Goal: Task Accomplishment & Management: Complete application form

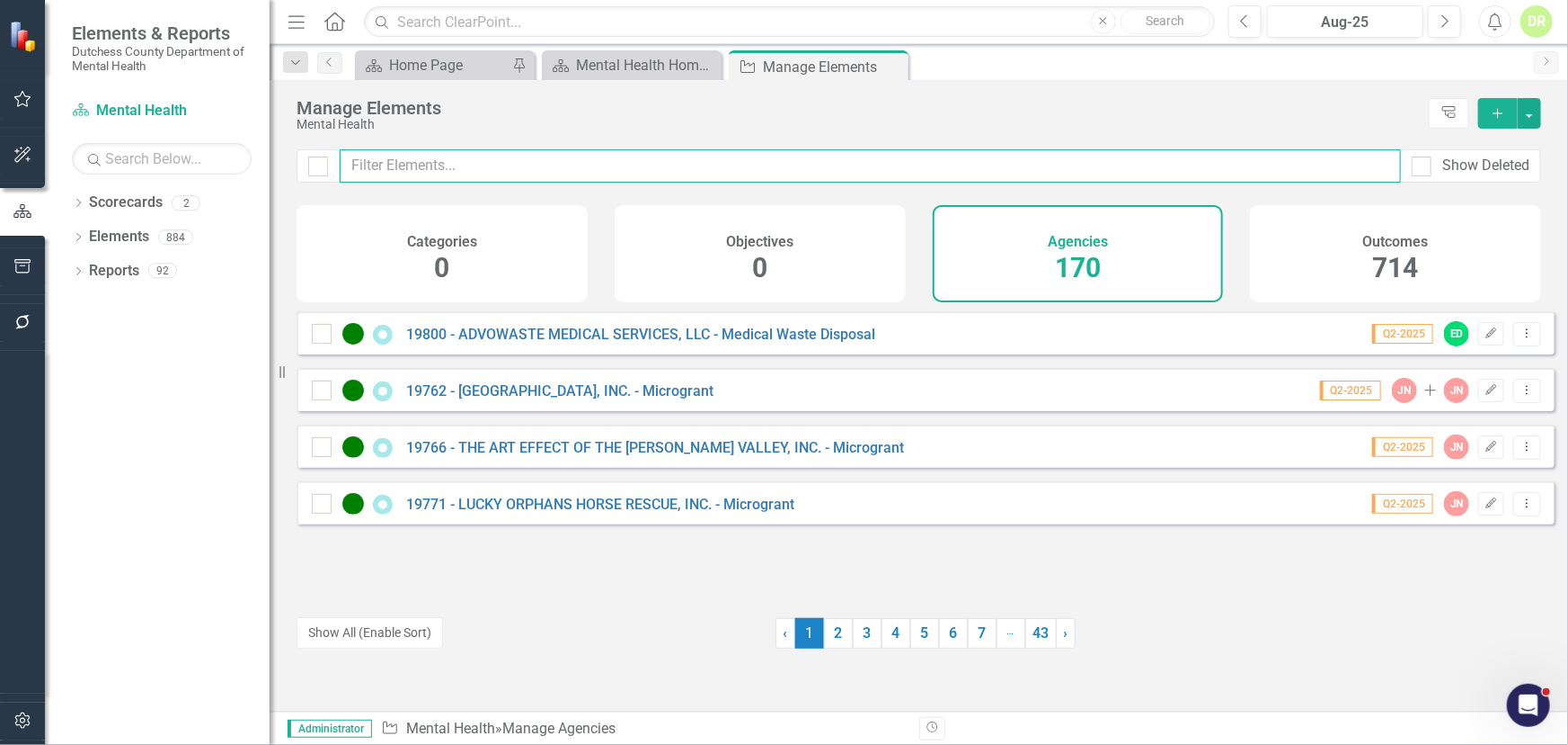
click at [460, 164] on input "text" at bounding box center [870, 165] width 1061 height 34
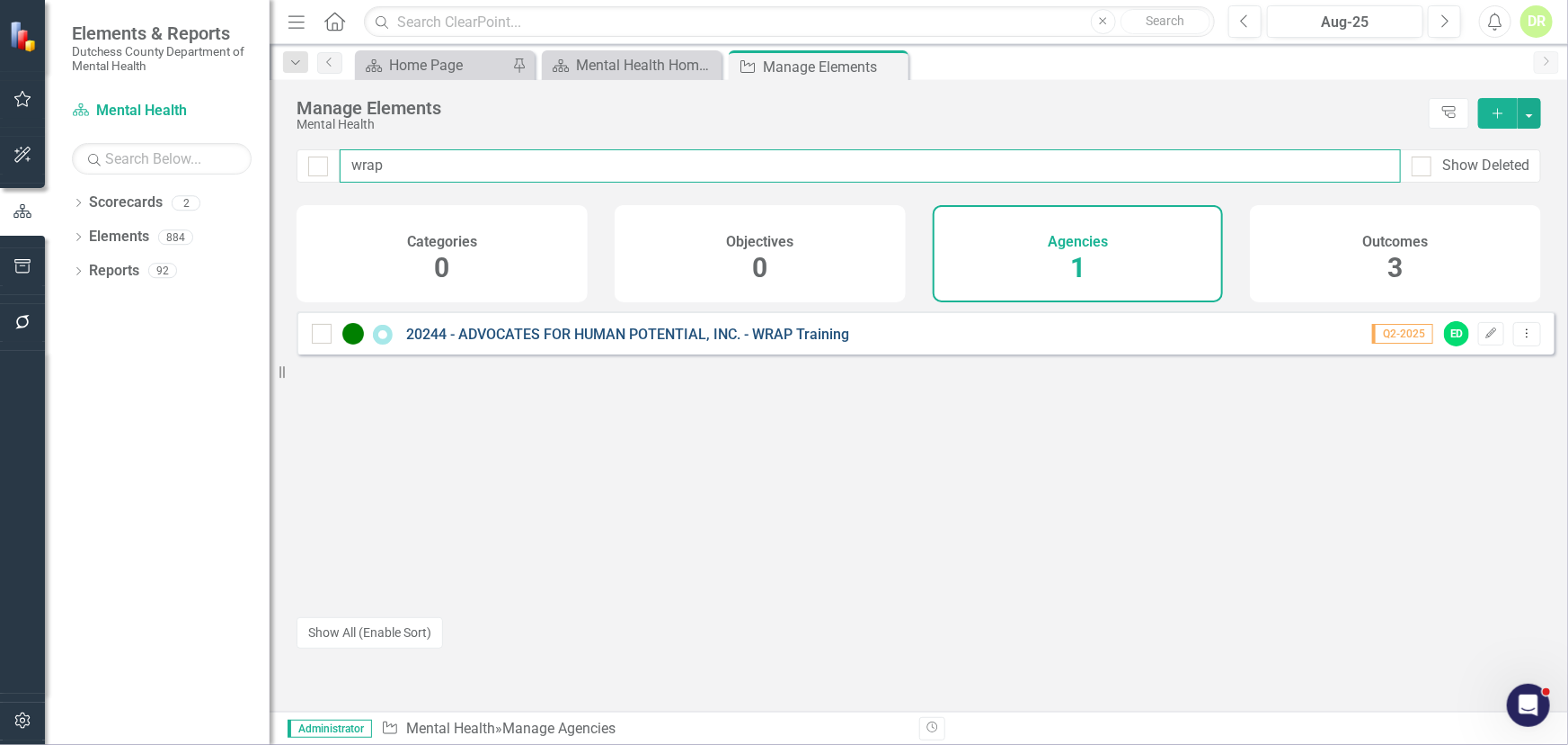
type input "wrap"
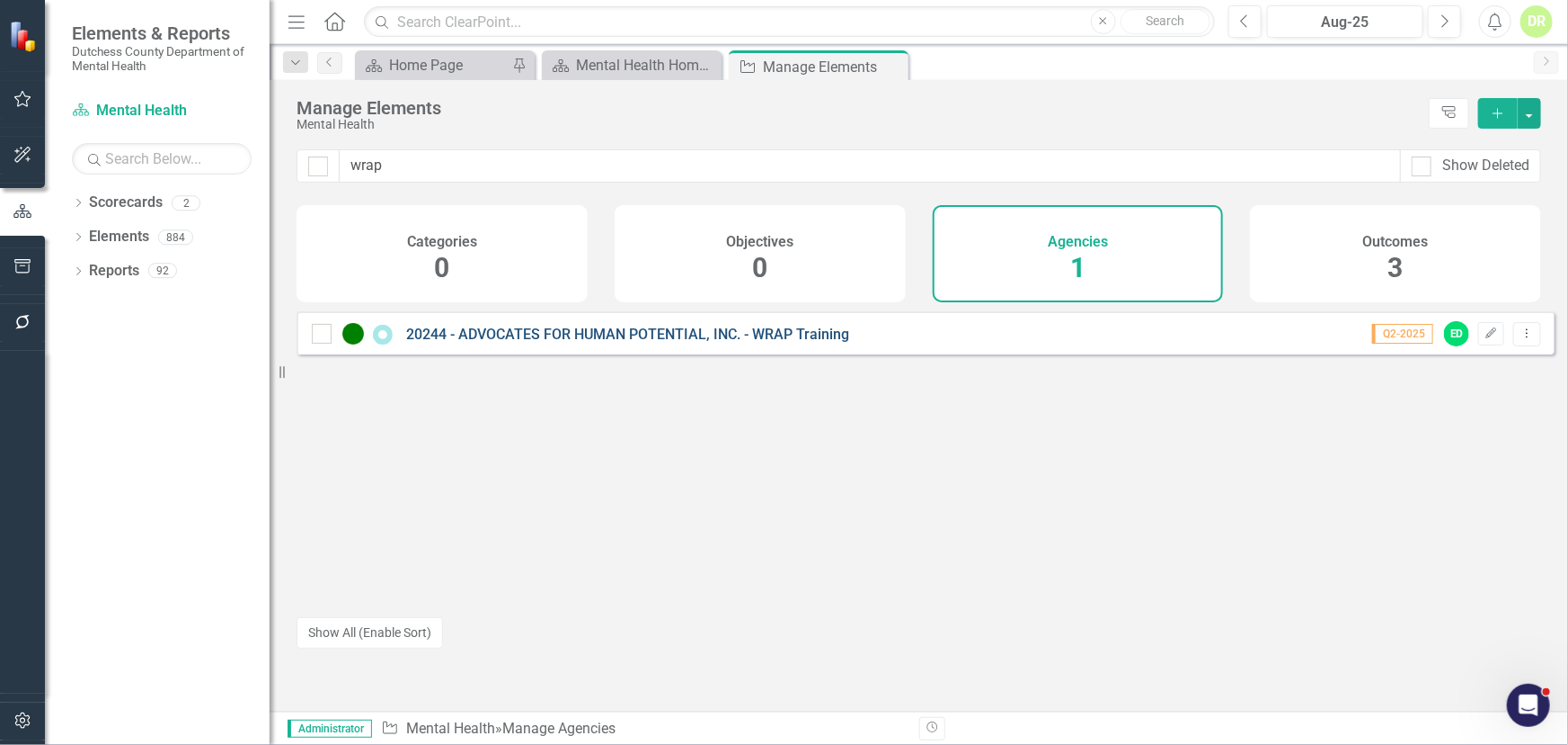
click at [637, 343] on link "20244 - ADVOCATES FOR HUMAN POTENTIAL, INC. - WRAP Training" at bounding box center [627, 333] width 443 height 17
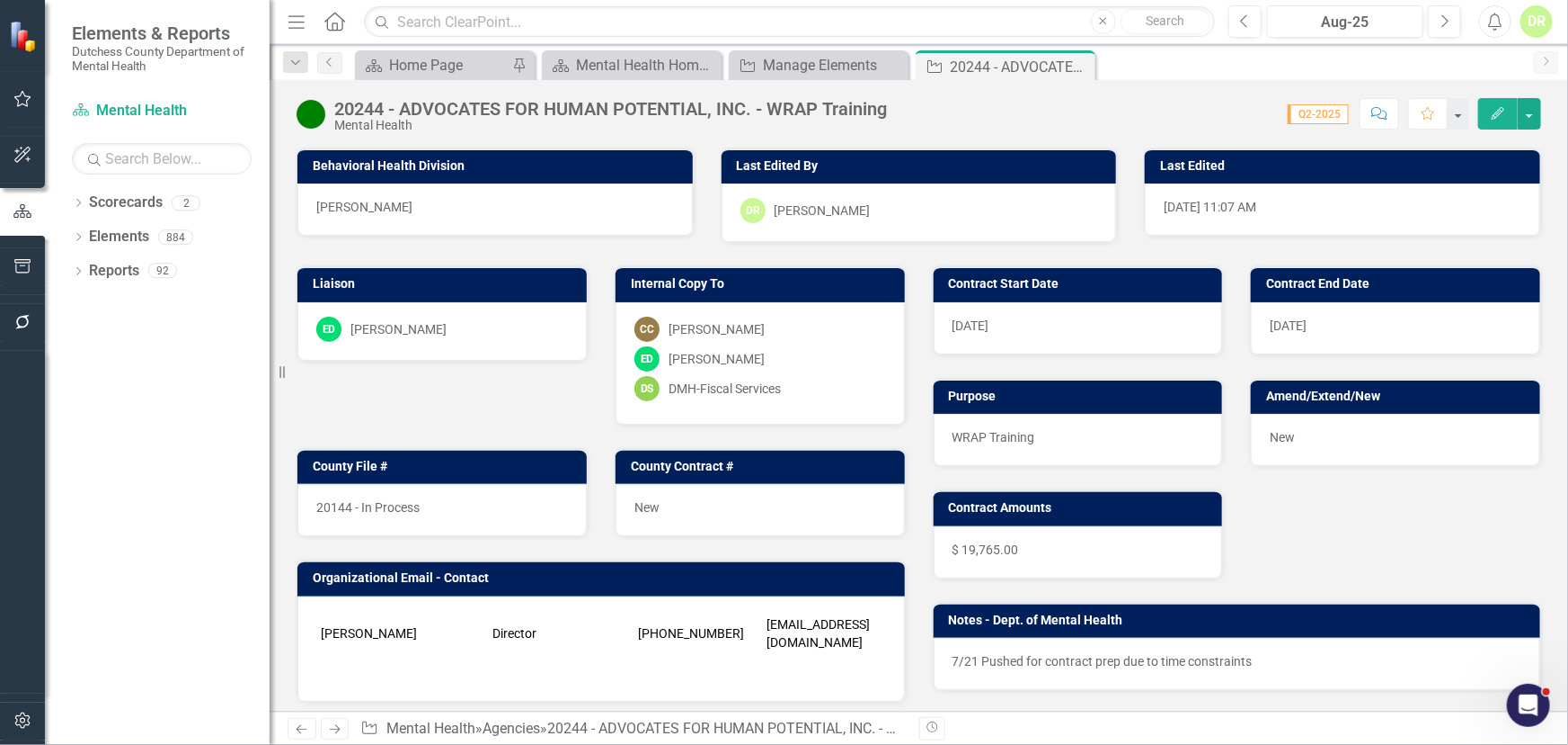
click at [998, 325] on div "[DATE]" at bounding box center [1079, 328] width 290 height 52
click at [995, 323] on div "[DATE]" at bounding box center [1079, 328] width 290 height 52
click at [1007, 327] on div "[DATE]" at bounding box center [1079, 328] width 290 height 52
click at [1005, 326] on div "[DATE]" at bounding box center [1079, 328] width 290 height 52
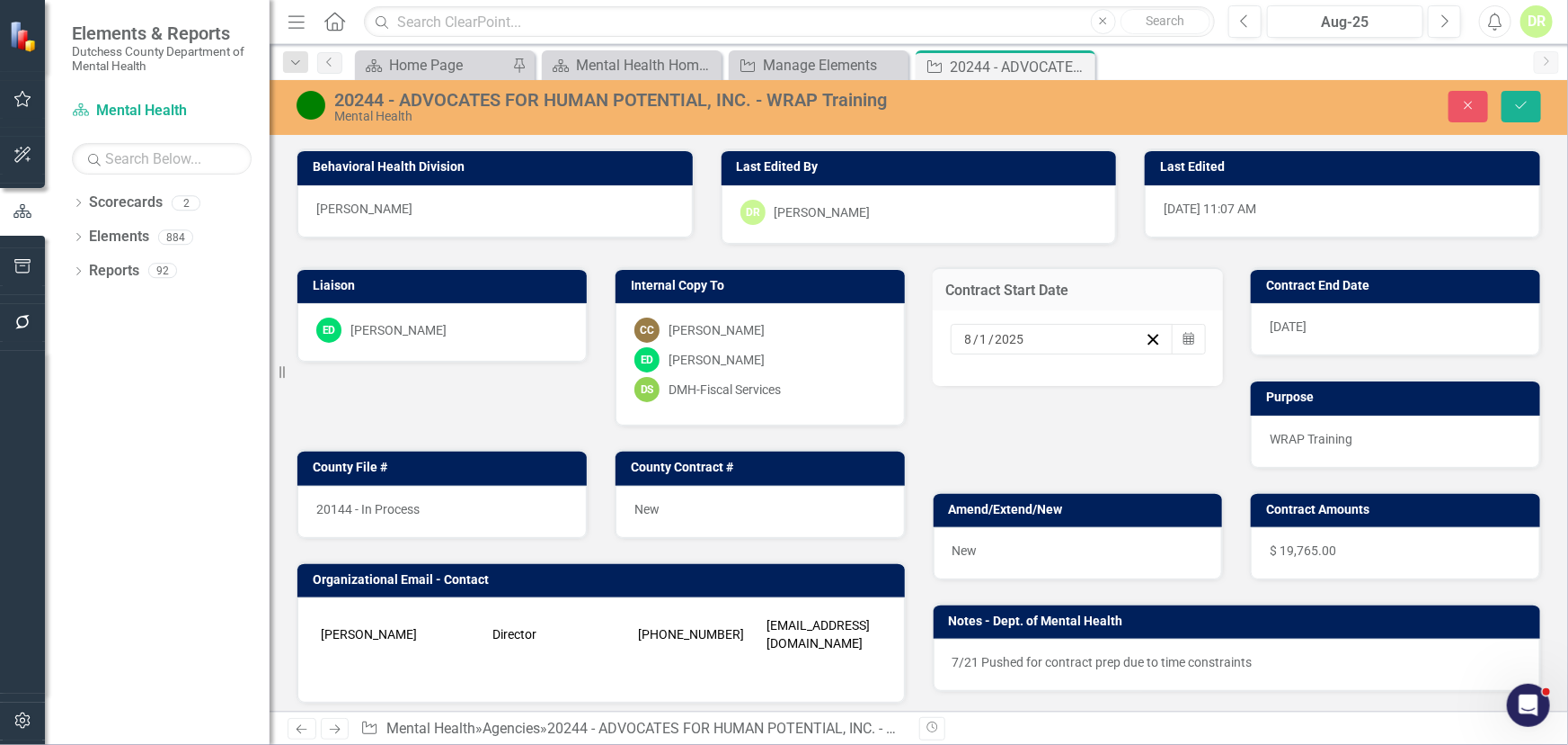
click at [1035, 334] on div "[DATE]" at bounding box center [1054, 339] width 183 height 18
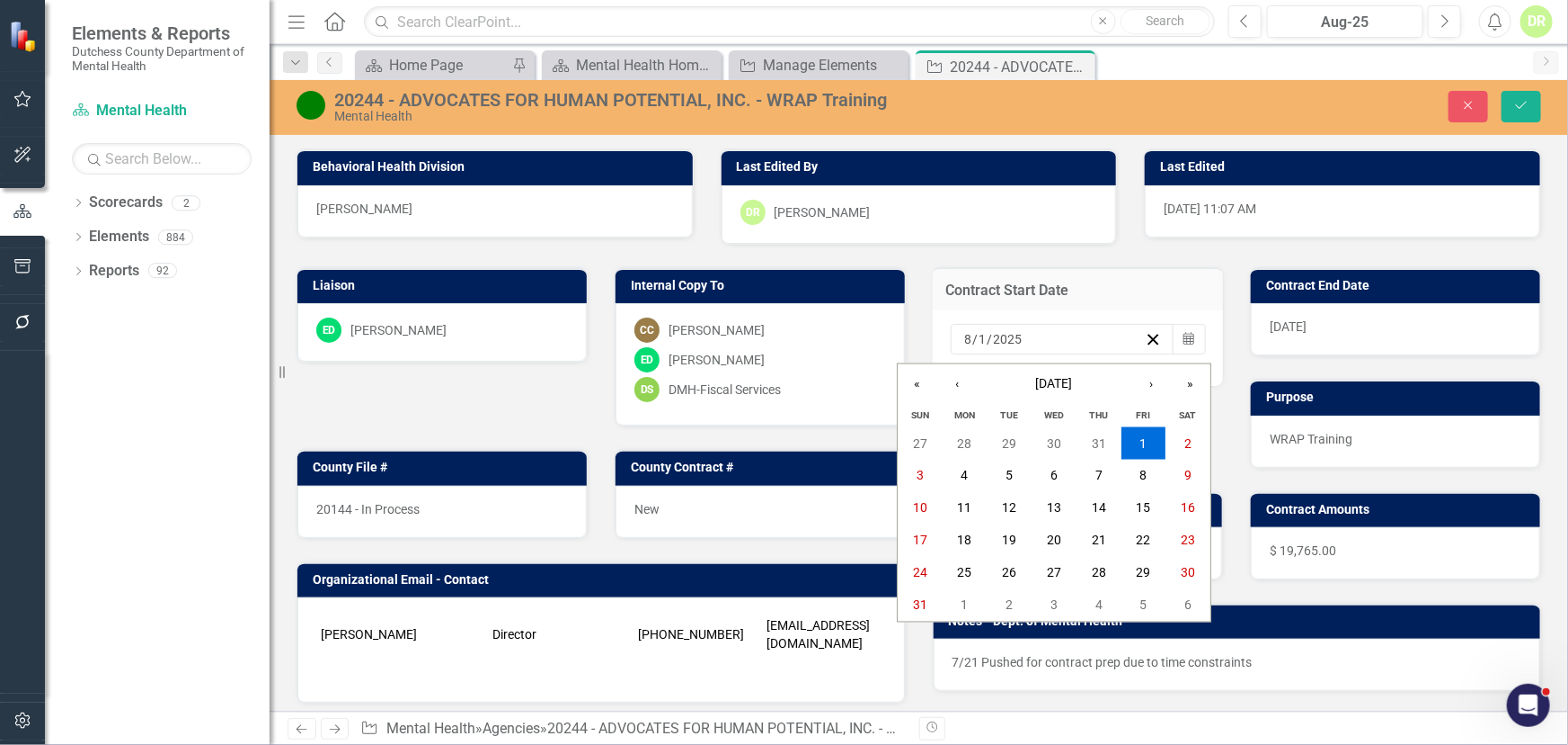
drag, startPoint x: 1033, startPoint y: 334, endPoint x: 957, endPoint y: 313, distance: 78.8
click at [830, 327] on div "Liaison ED [PERSON_NAME] D'Entrone Internal Copy To CC [PERSON_NAME] ED [PERSON…" at bounding box center [919, 569] width 1272 height 650
click at [1145, 333] on icon "button" at bounding box center [1153, 339] width 17 height 17
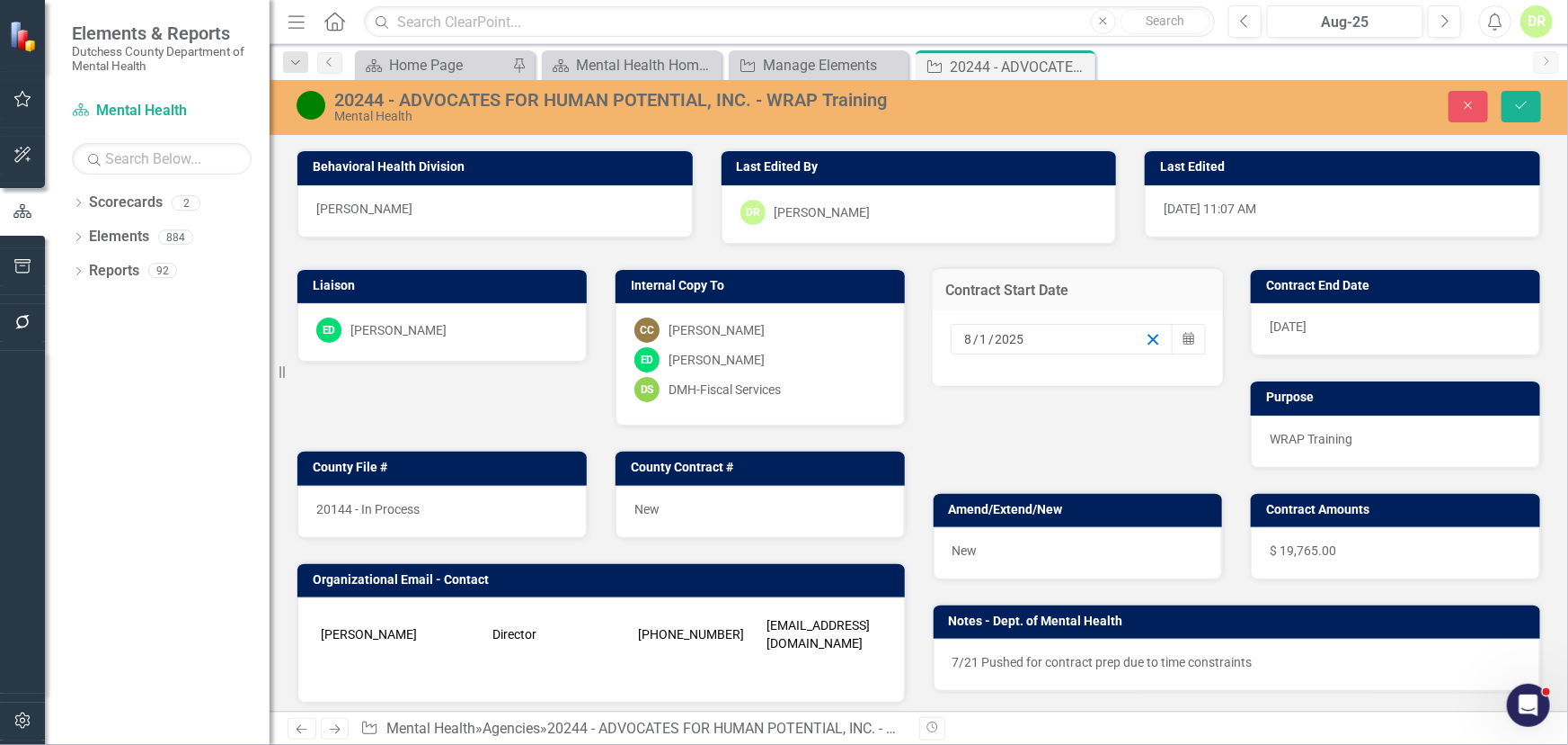
drag, startPoint x: 1144, startPoint y: 338, endPoint x: 1033, endPoint y: 365, distance: 114.2
click at [1149, 338] on line "button" at bounding box center [1153, 339] width 10 height 10
click at [964, 342] on input at bounding box center [977, 339] width 26 height 18
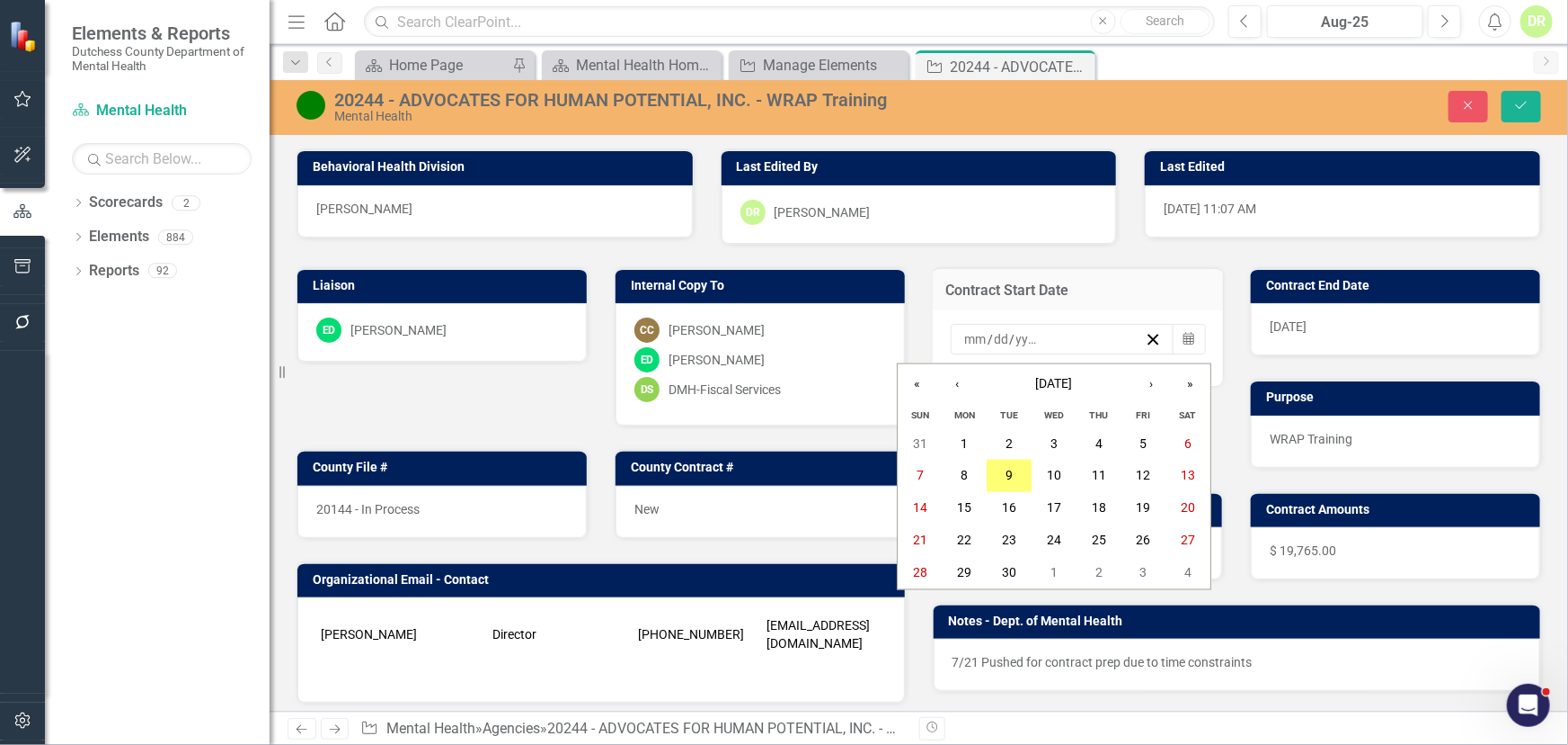
click at [962, 341] on div "/ /" at bounding box center [1054, 339] width 183 height 18
type input "9"
type input "1"
type input "15"
type input "2025"
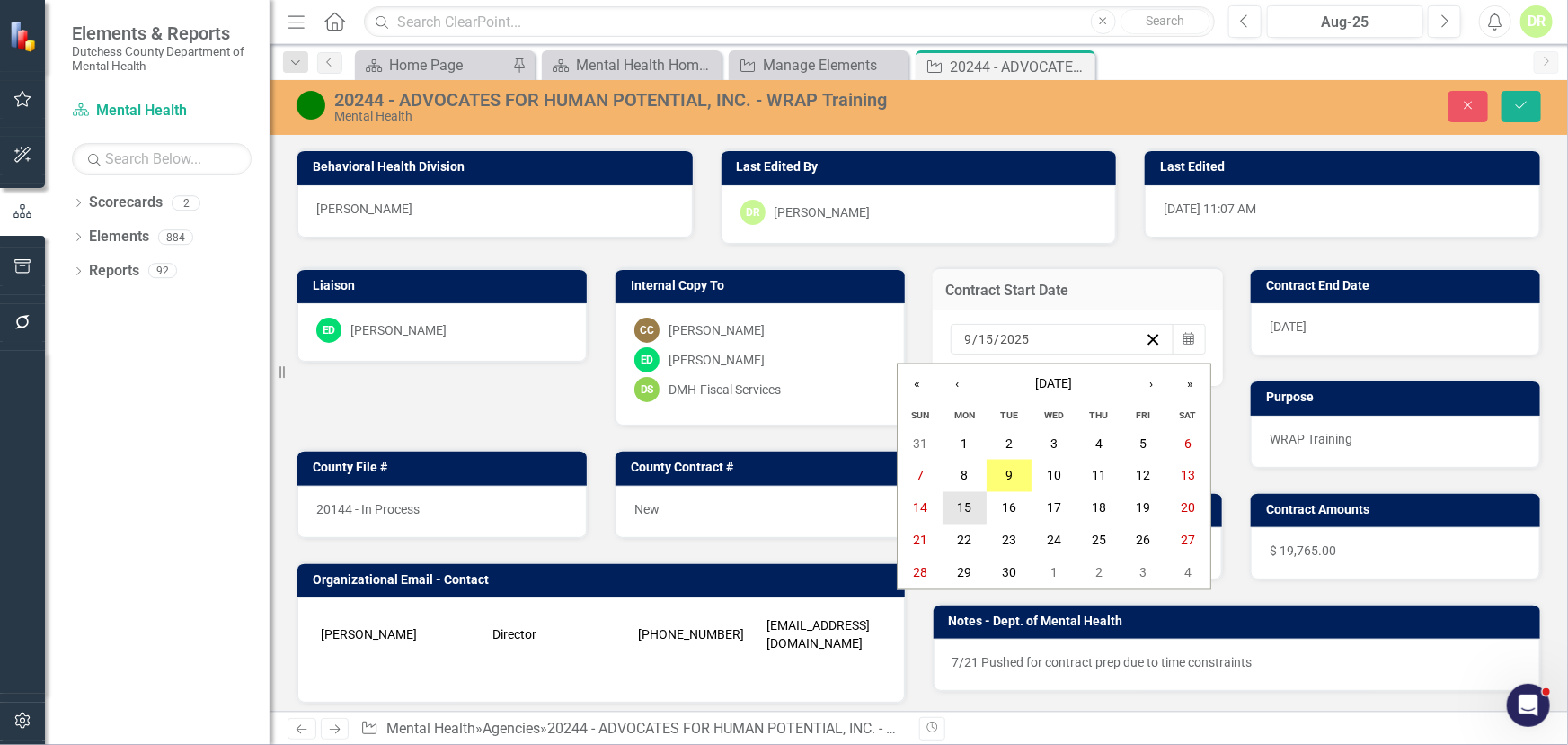
click at [975, 503] on button "15" at bounding box center [964, 509] width 44 height 33
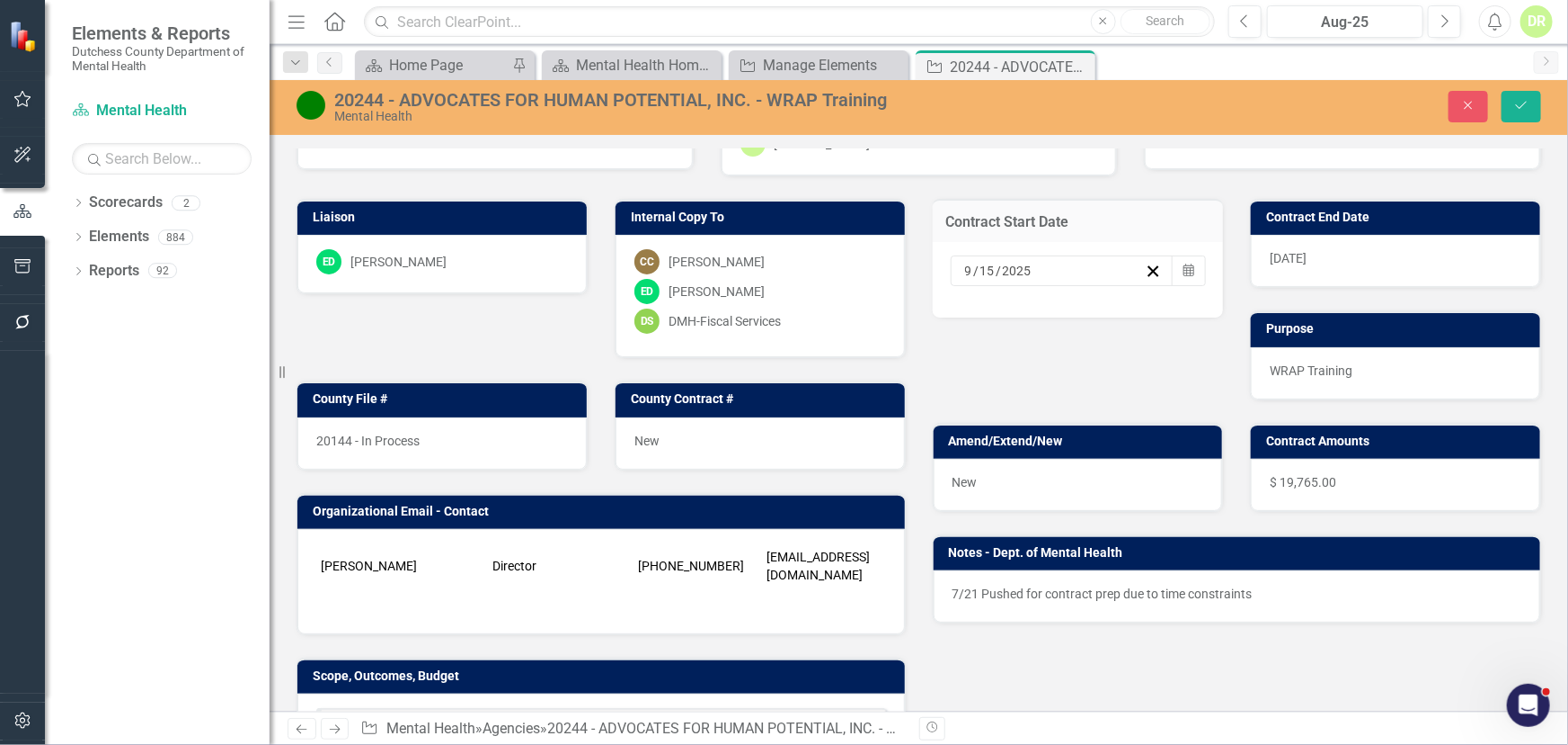
scroll to position [163, 0]
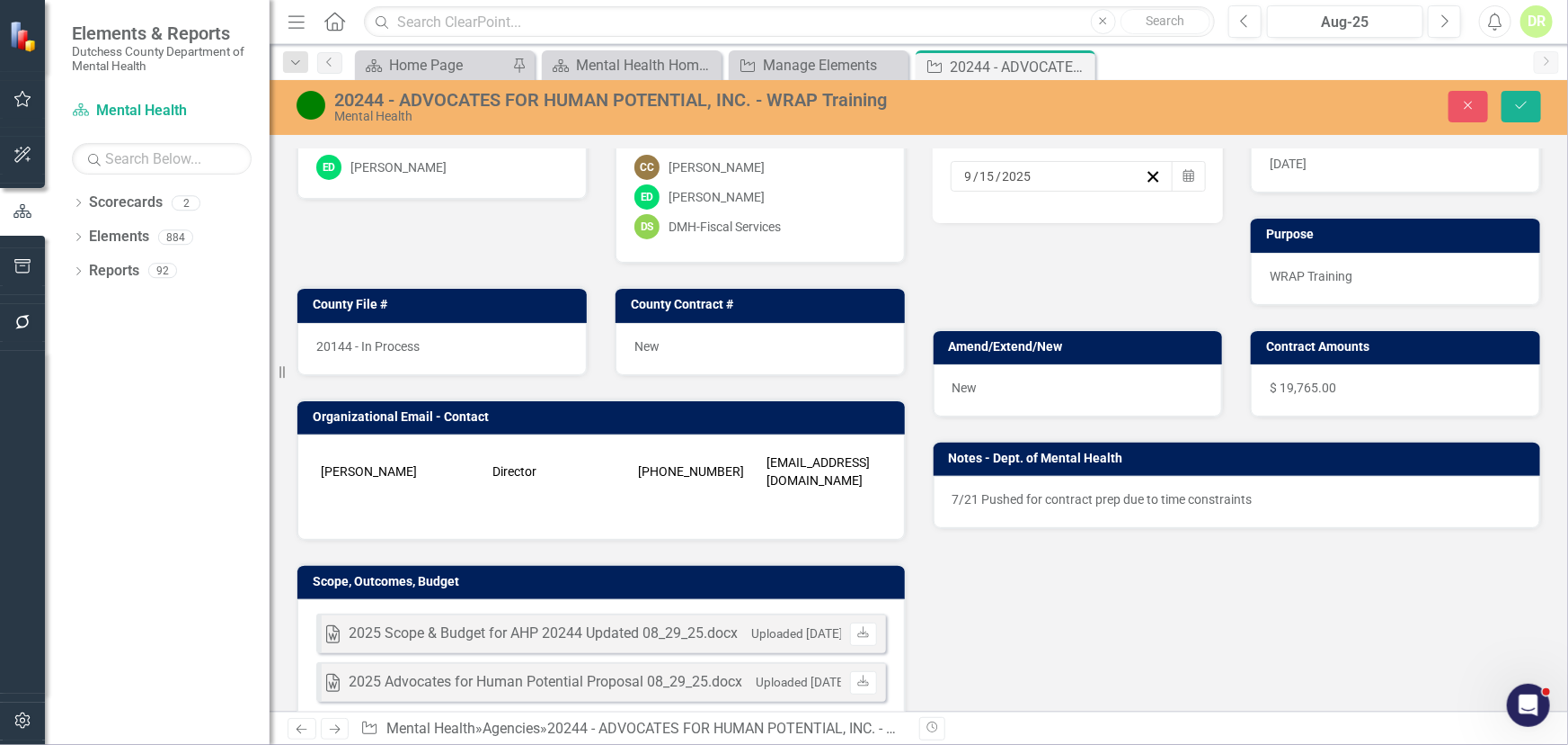
click at [1281, 371] on div "$ 19,765.00" at bounding box center [1395, 390] width 290 height 52
click at [1280, 369] on div "$ 19,765.00" at bounding box center [1395, 390] width 290 height 52
click at [1288, 392] on span "$ 19,765.00" at bounding box center [1303, 388] width 66 height 15
click at [1288, 389] on span "$ 19,765.00" at bounding box center [1303, 388] width 66 height 15
click at [1288, 384] on span "$ 19,765.00" at bounding box center [1303, 388] width 66 height 15
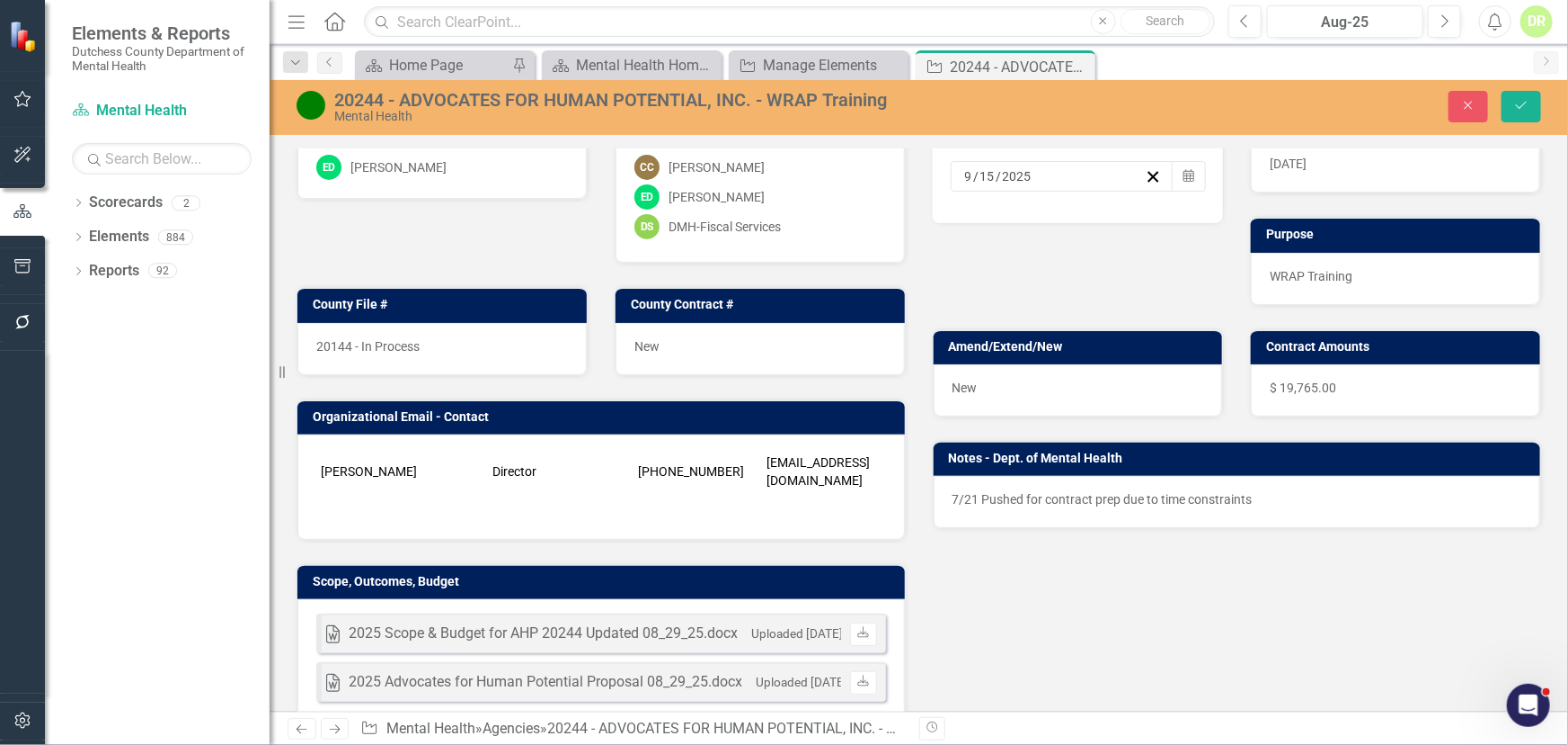
click at [1287, 382] on span "$ 19,765.00" at bounding box center [1303, 388] width 66 height 15
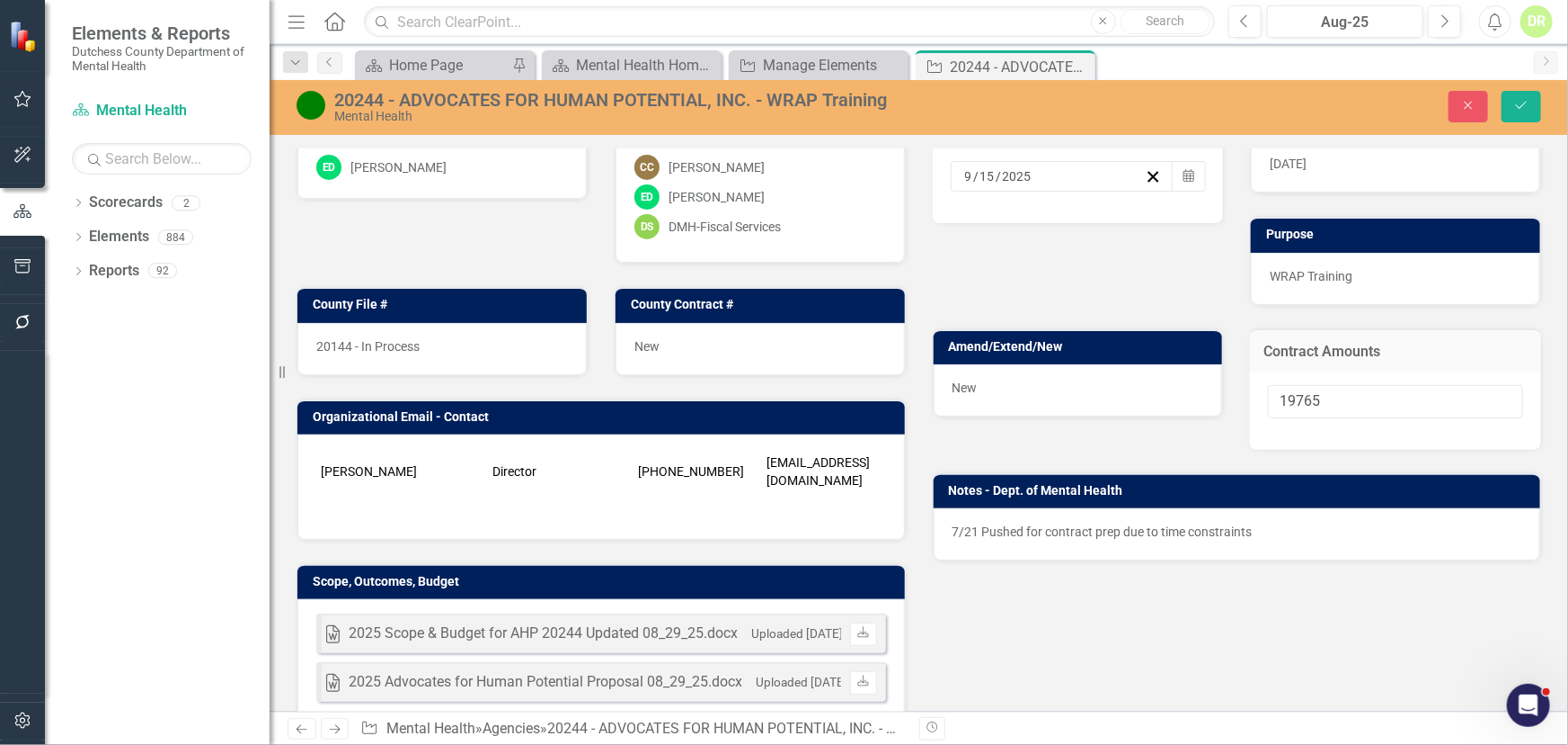
click at [1287, 386] on div "19765" at bounding box center [1395, 411] width 291 height 78
drag, startPoint x: 1288, startPoint y: 393, endPoint x: 1568, endPoint y: 263, distance: 308.7
click at [1568, 263] on div "Behavioral Health Division [PERSON_NAME] Last Edited By DR [PERSON_NAME] [PERSO…" at bounding box center [919, 430] width 1299 height 563
type input "19999"
drag, startPoint x: 1517, startPoint y: 106, endPoint x: 1314, endPoint y: 177, distance: 215.1
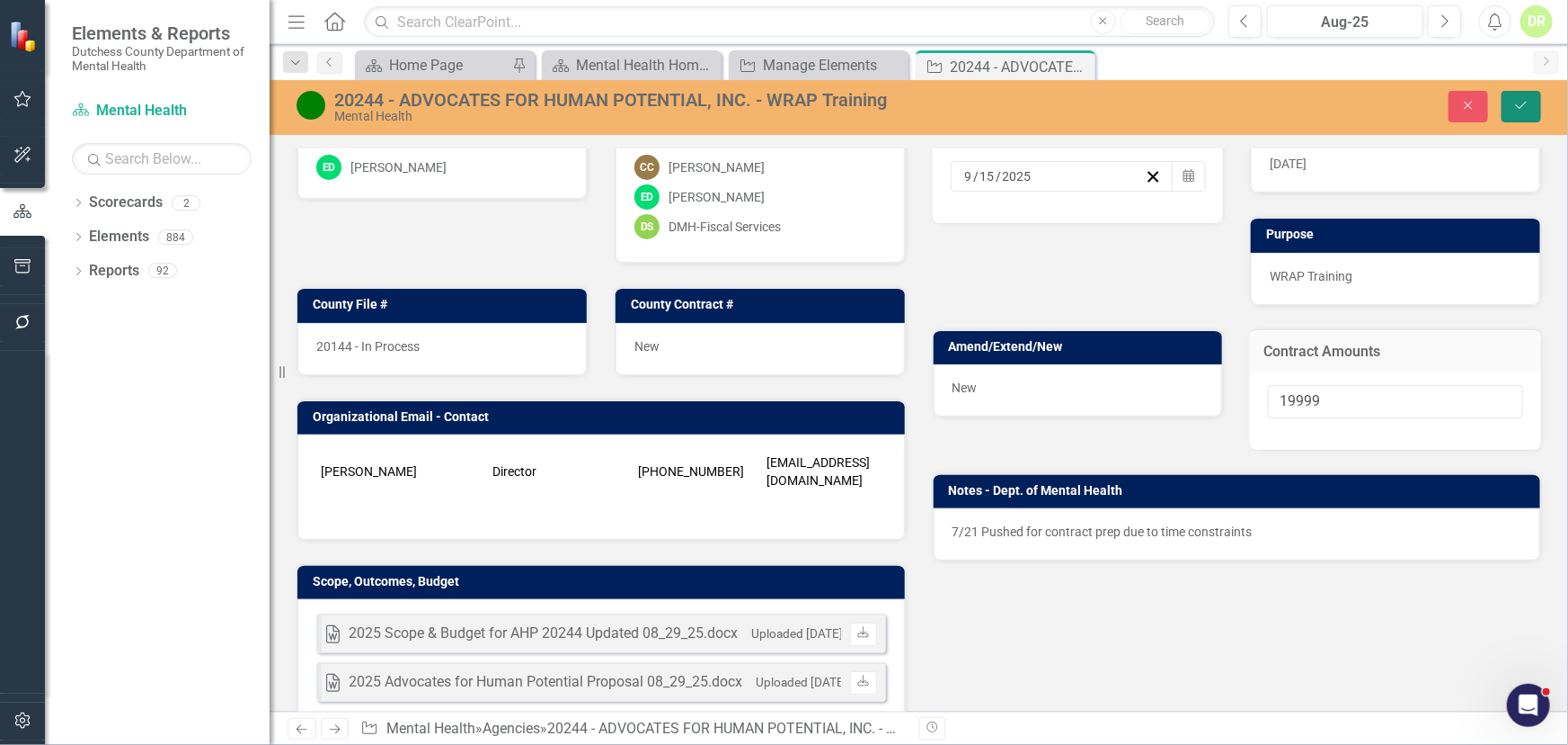
click at [1515, 104] on icon "Save" at bounding box center [1522, 105] width 16 height 13
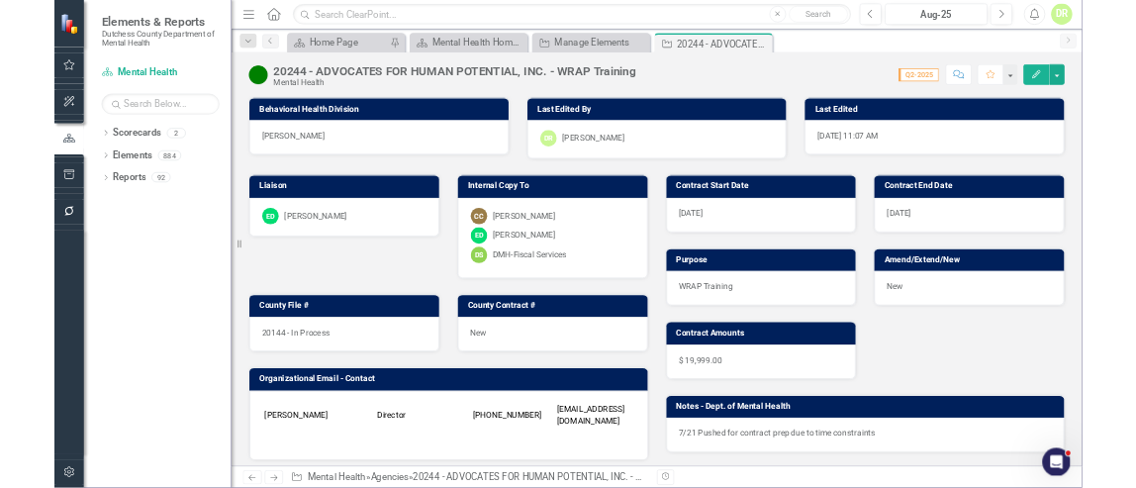
scroll to position [359, 0]
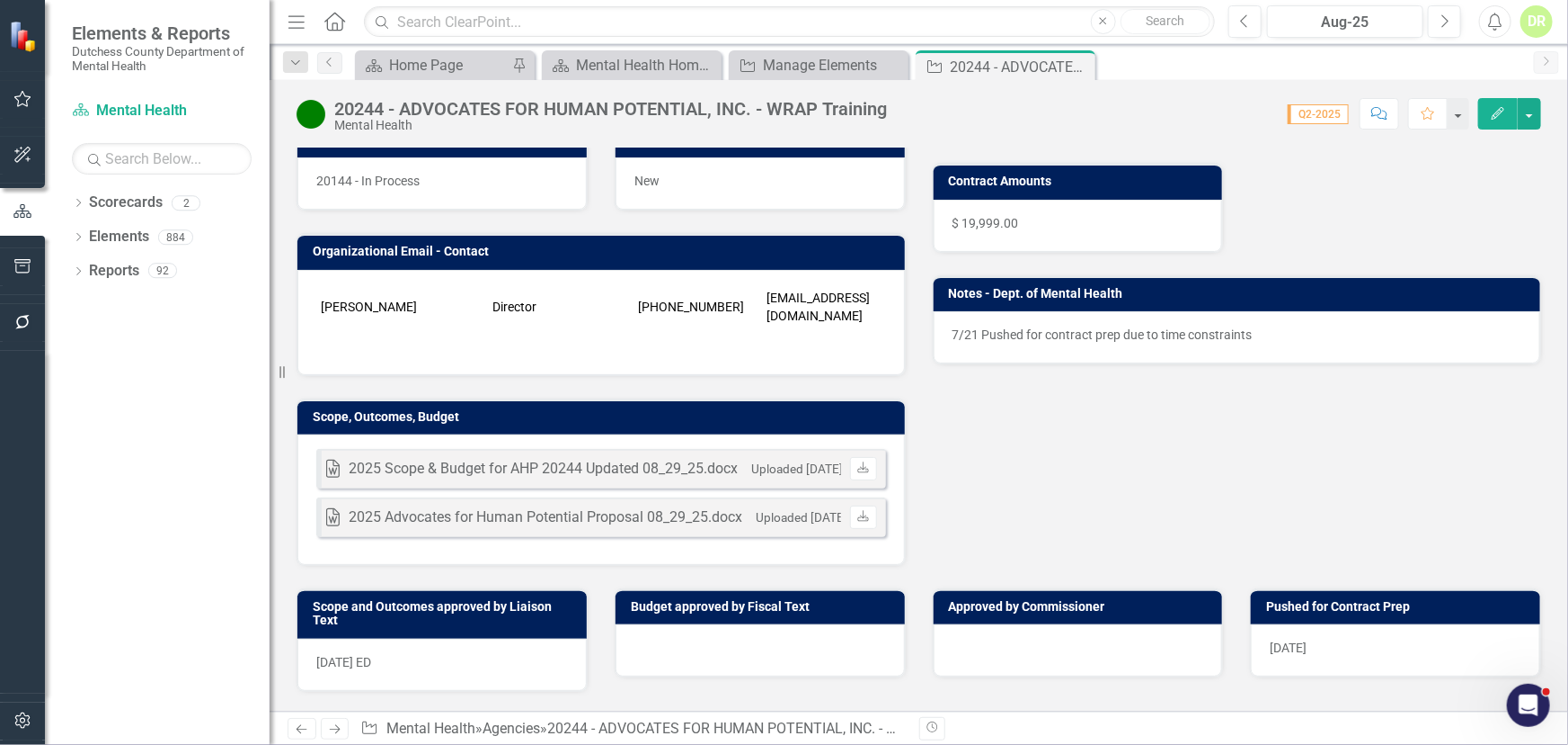
click at [712, 436] on div "Word 2025 Scope & Budget for AHP 20244 Updated 08_29_25.docx Uploaded [DATE] 11…" at bounding box center [601, 500] width 607 height 131
click at [712, 434] on div "Word 2025 Scope & Budget for AHP 20244 Updated 08_29_25.docx Uploaded [DATE] 11…" at bounding box center [601, 500] width 607 height 131
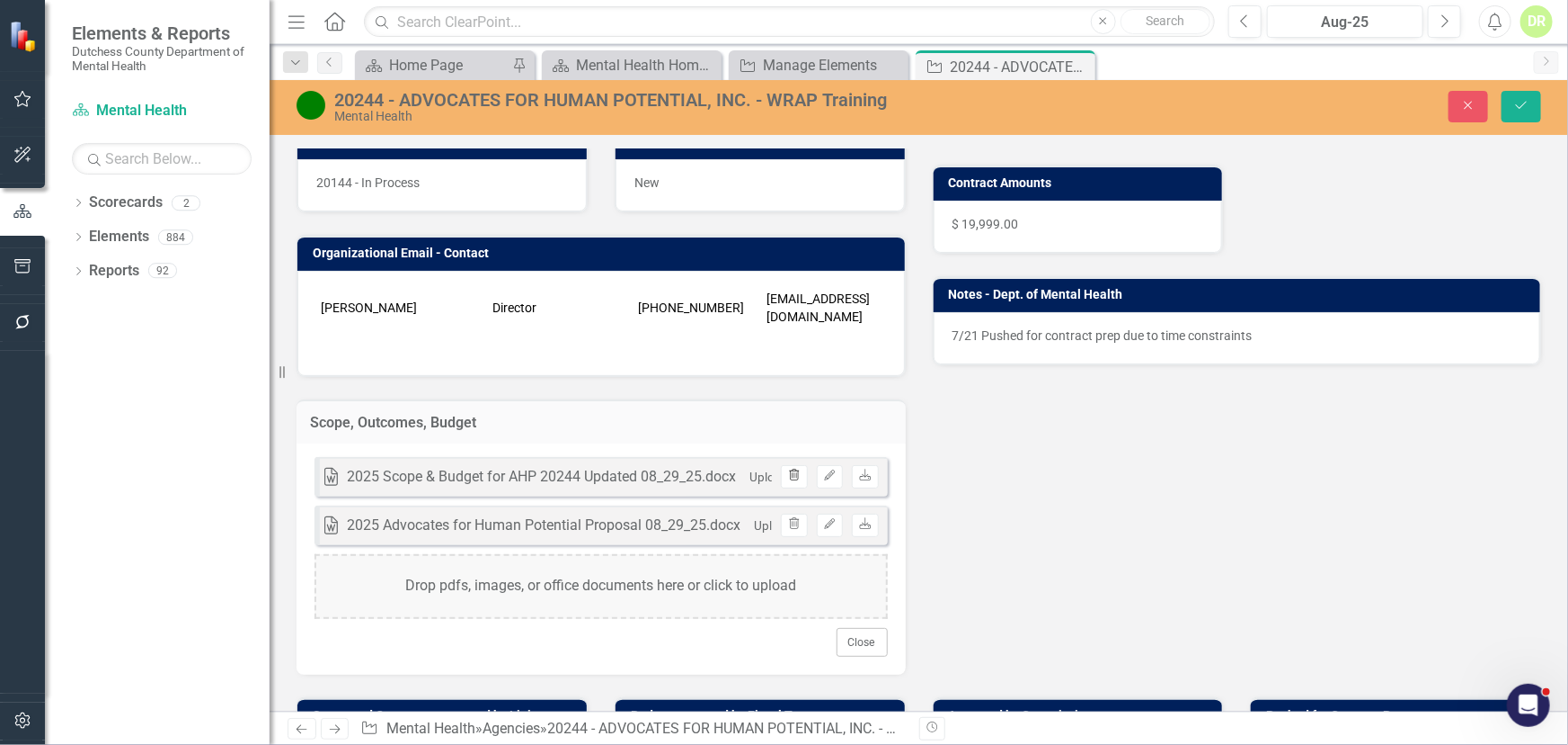
click at [784, 465] on button "Trash" at bounding box center [794, 477] width 26 height 24
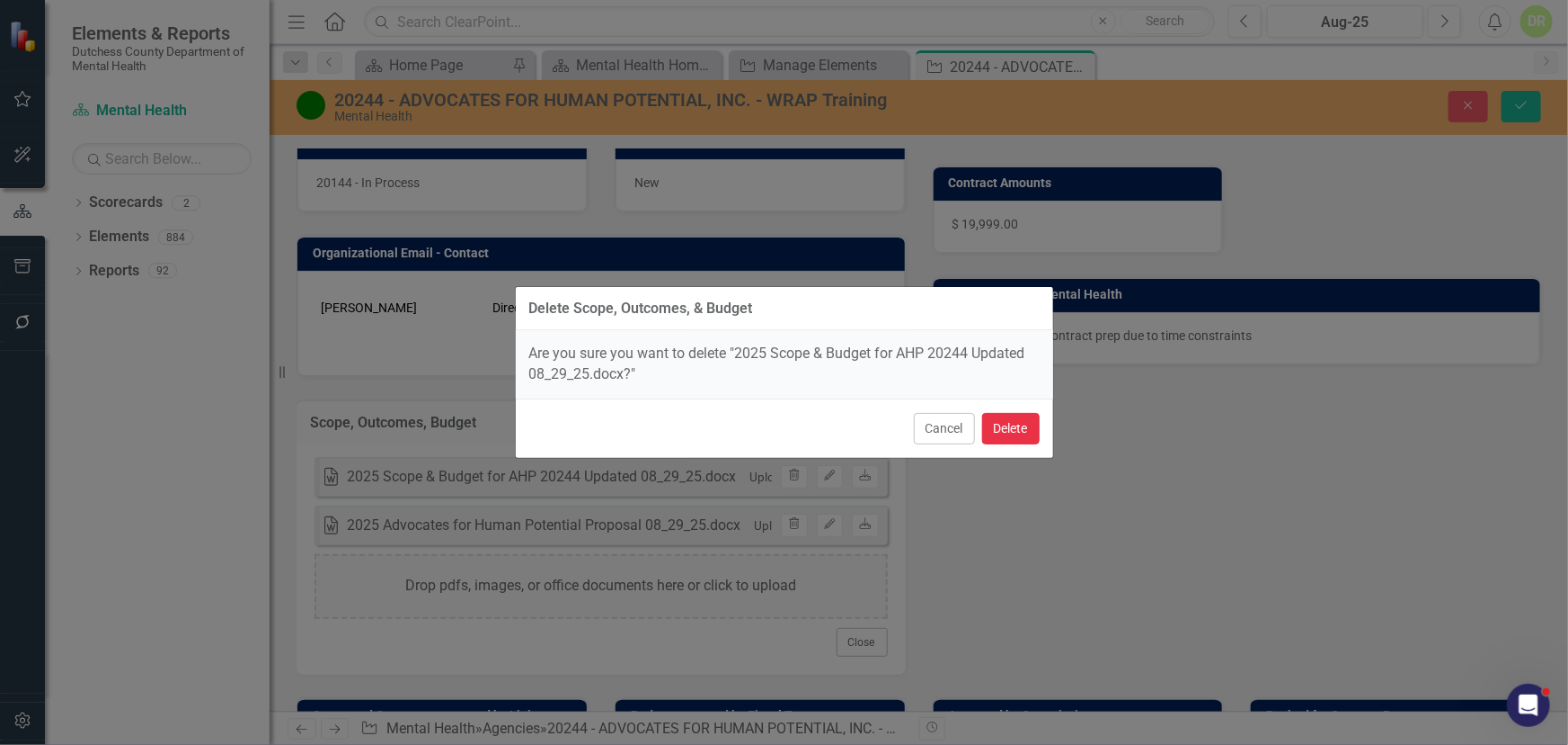
drag, startPoint x: 1013, startPoint y: 421, endPoint x: 966, endPoint y: 409, distance: 48.5
click at [1011, 417] on button "Delete" at bounding box center [1011, 428] width 57 height 32
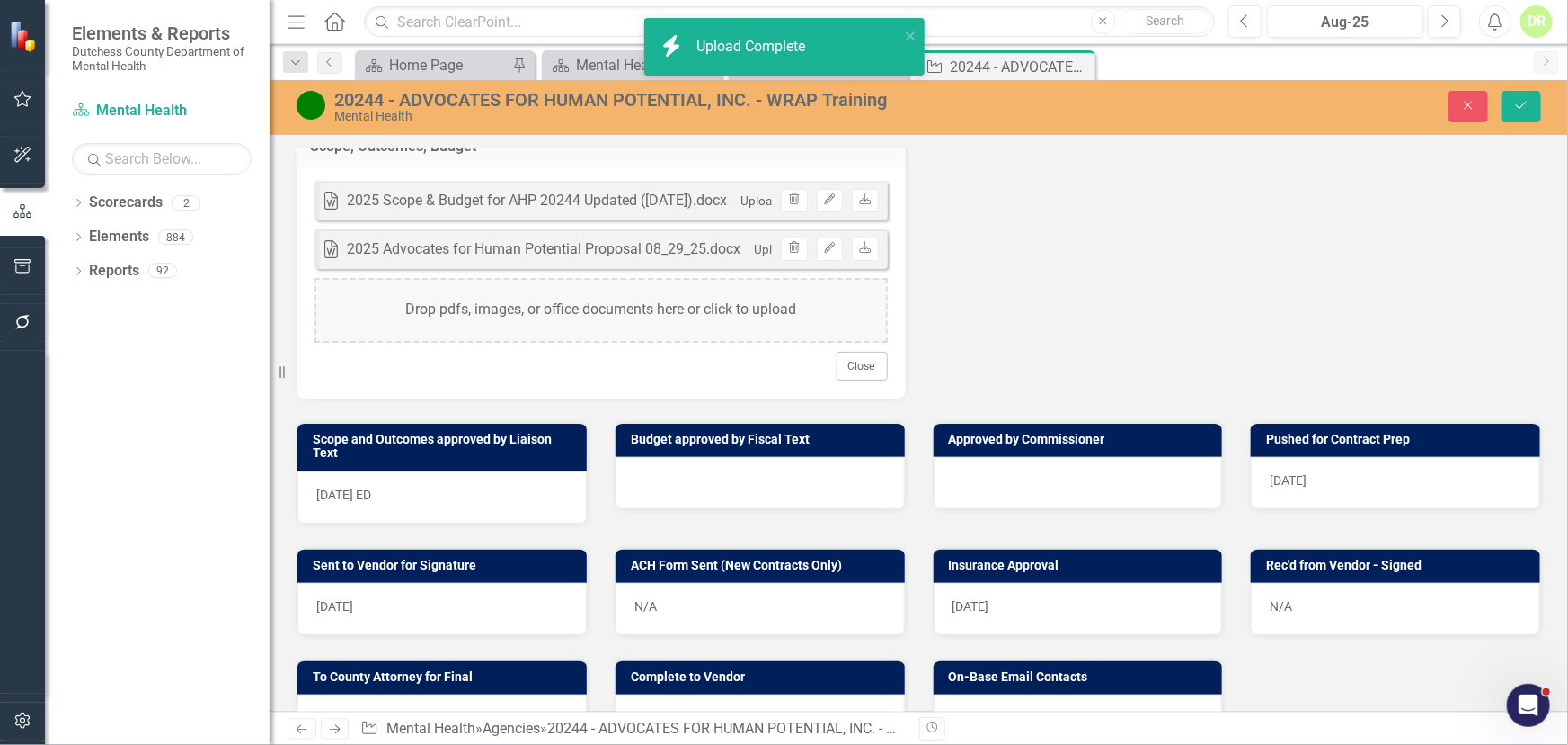
scroll to position [654, 0]
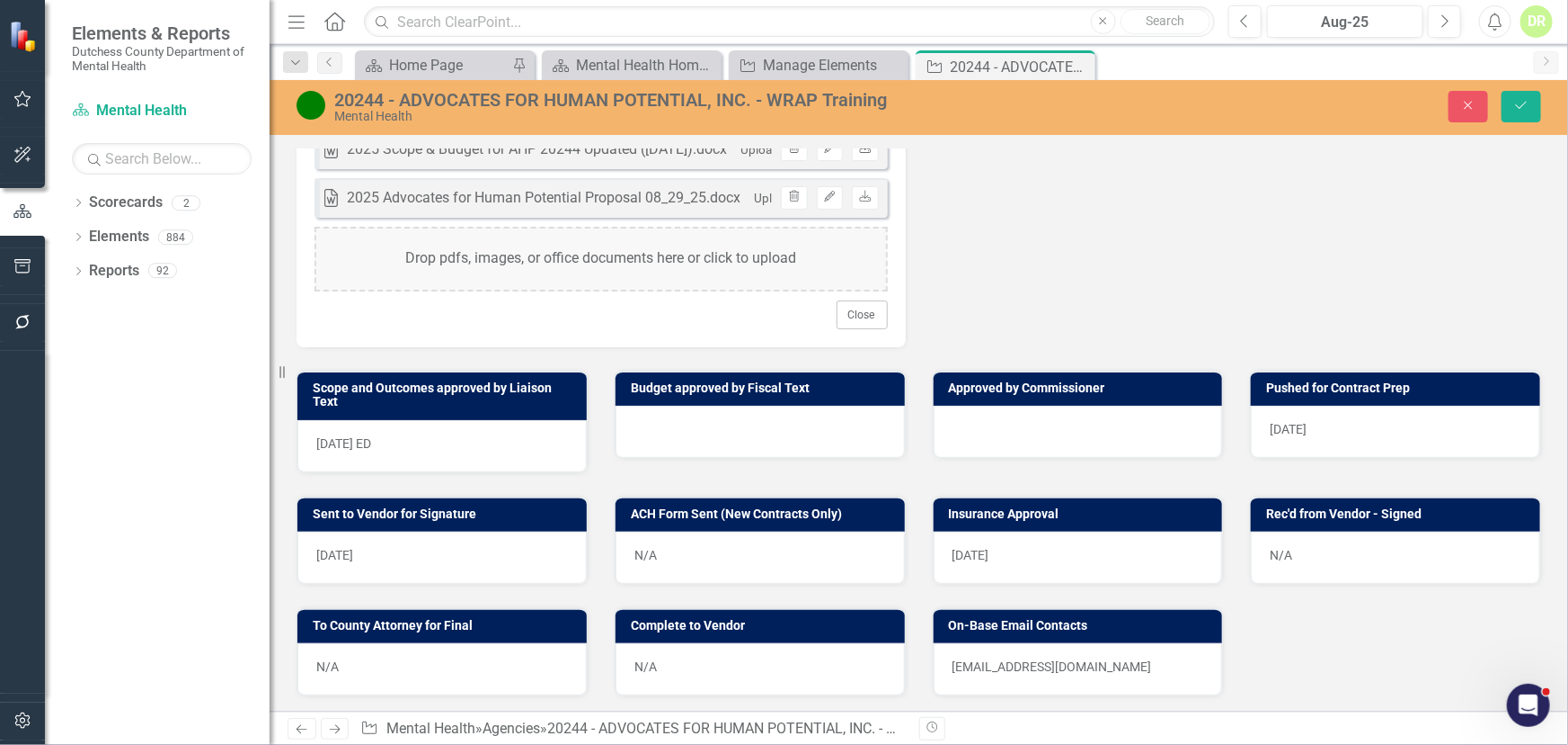
click at [428, 403] on td "Scope and Outcomes approved by Liaison Text" at bounding box center [446, 398] width 265 height 42
click at [421, 425] on div "[DATE] ED" at bounding box center [442, 445] width 290 height 52
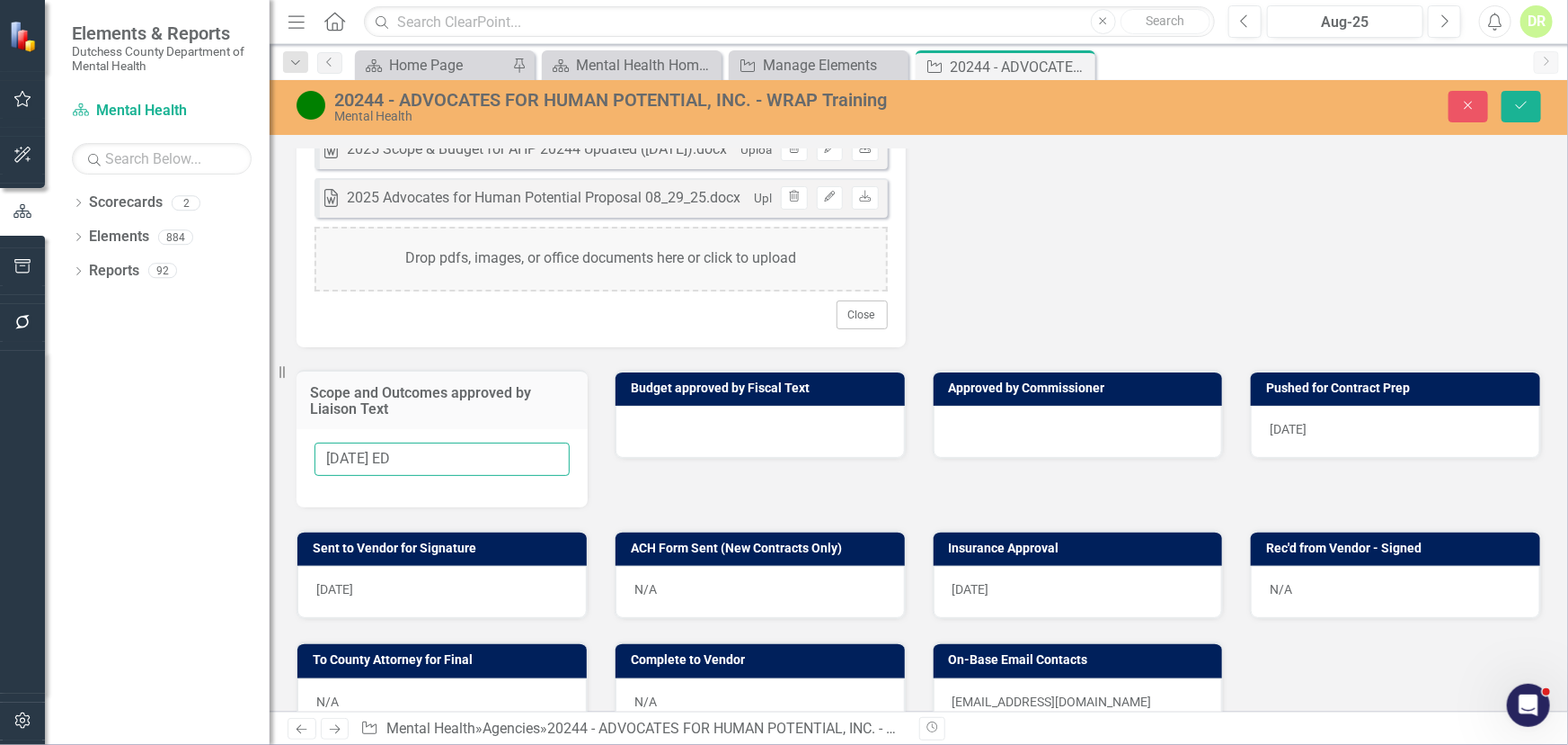
drag, startPoint x: 445, startPoint y: 444, endPoint x: 37, endPoint y: 441, distance: 408.0
click at [37, 441] on div "Elements & Reports Dutchess County Department of Mental Health Scorecard Mental…" at bounding box center [784, 372] width 1568 height 745
click at [1519, 114] on button "Save" at bounding box center [1522, 106] width 40 height 32
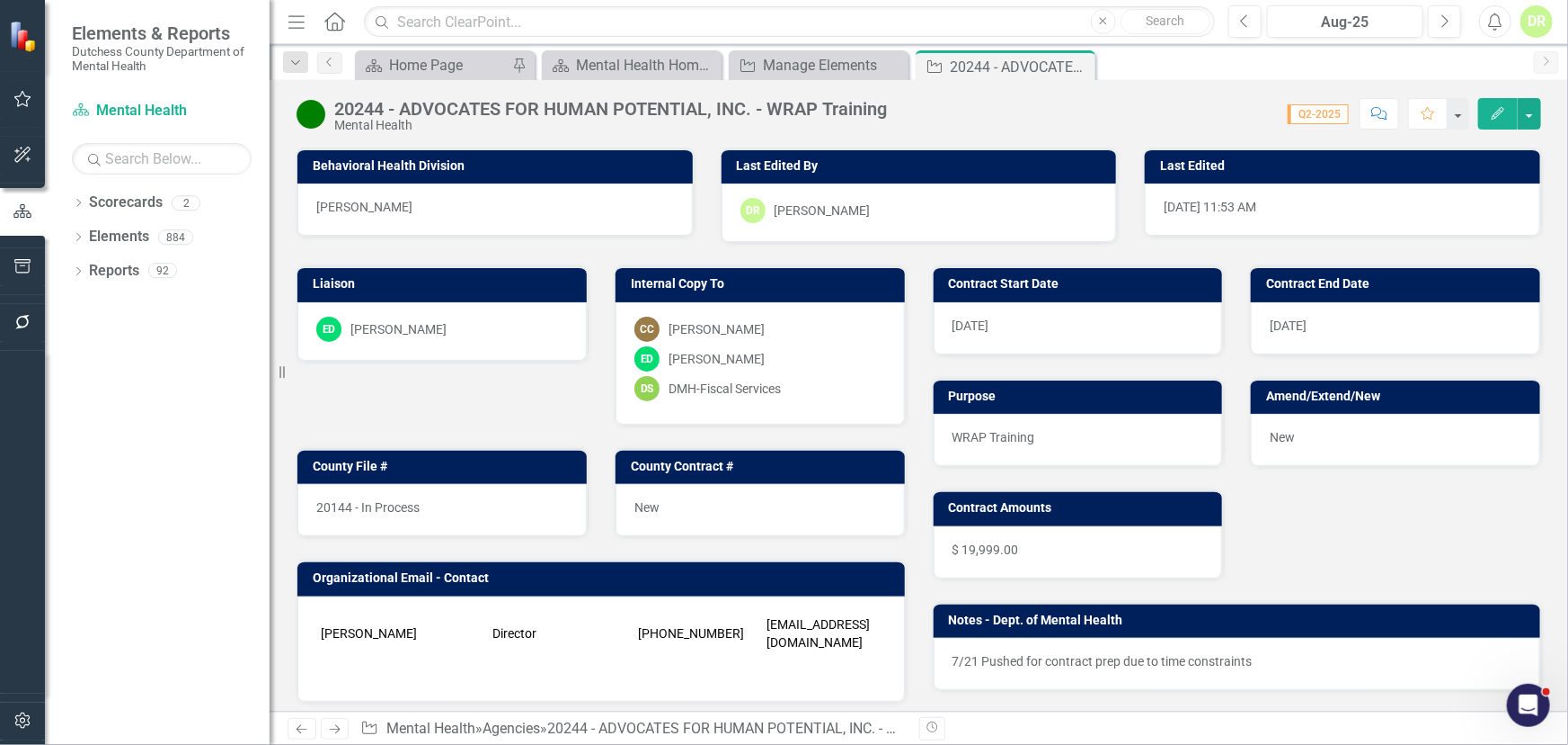
click at [1386, 112] on icon "Comment" at bounding box center [1380, 114] width 16 height 13
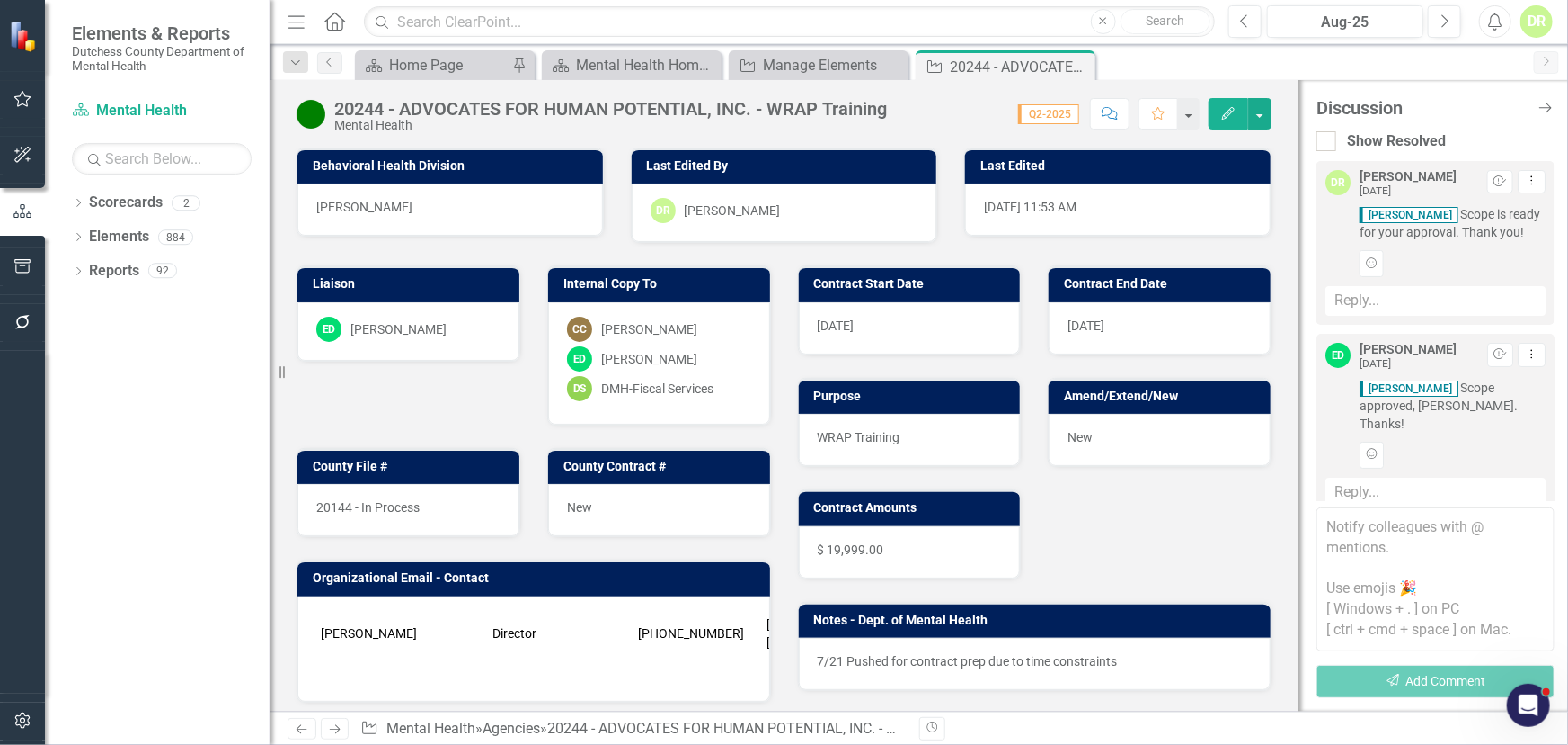
scroll to position [904, 0]
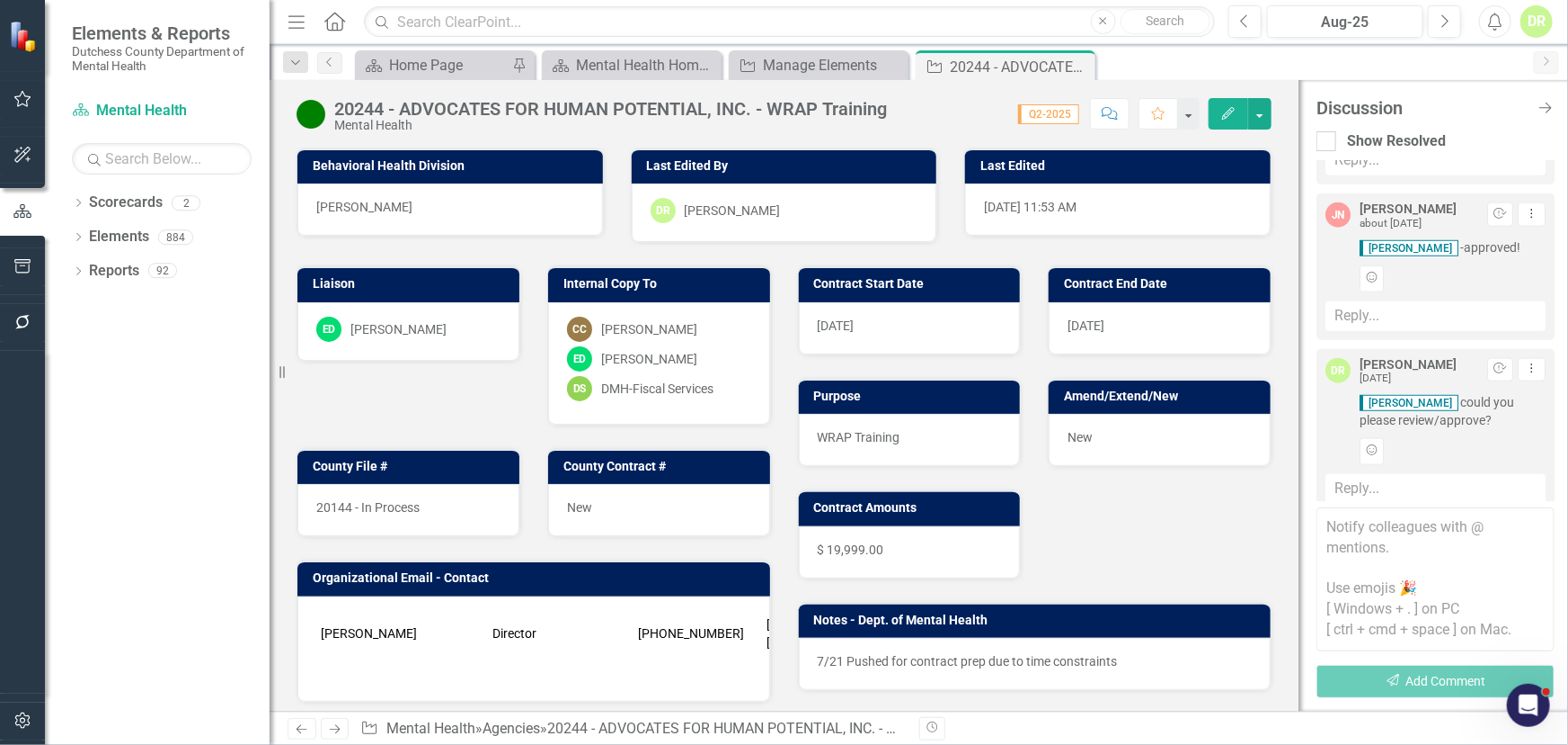
click at [1370, 527] on textarea at bounding box center [1435, 579] width 238 height 144
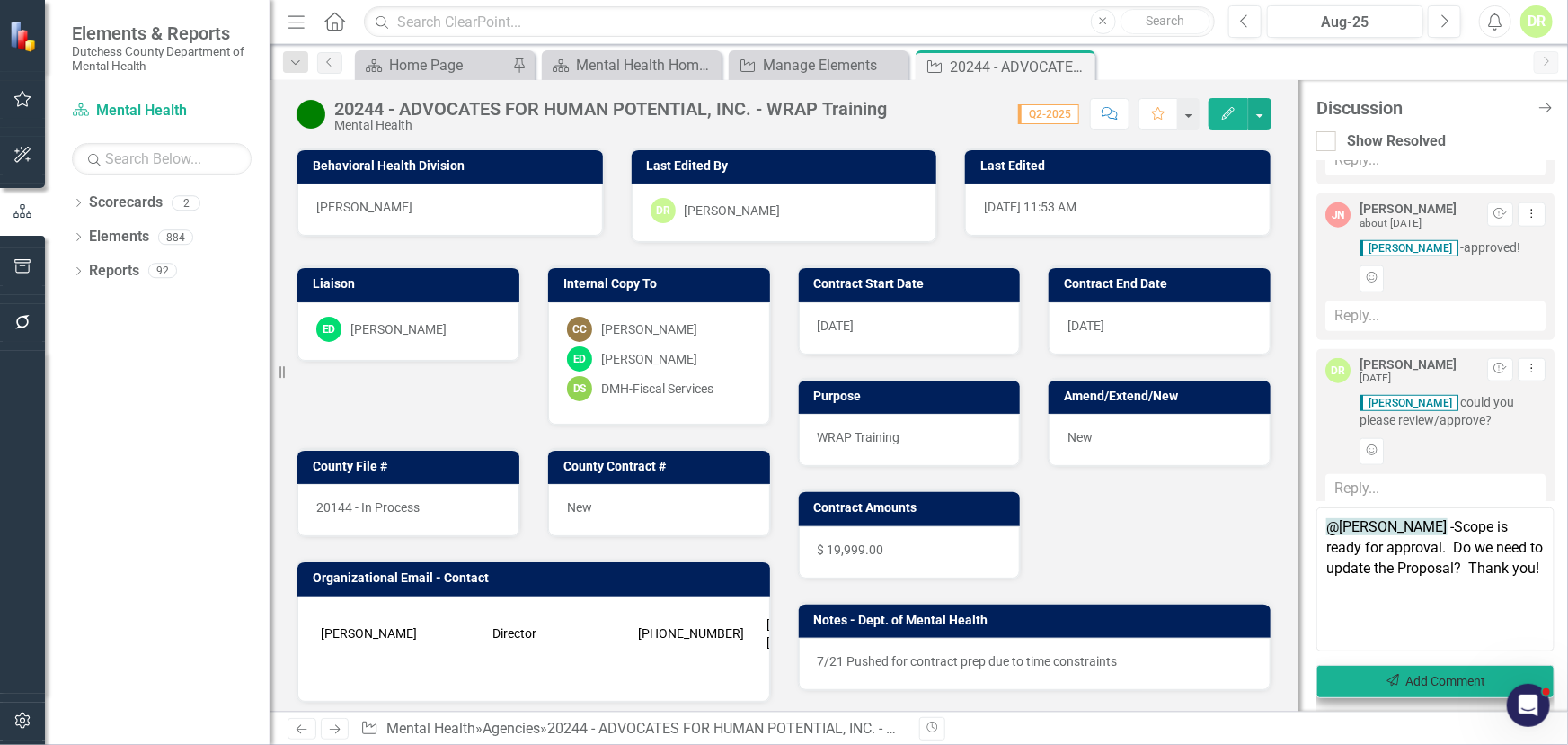
type textarea "@[PERSON_NAME] -Scope is ready for approval. Do we need to update the Proposal?…"
click at [1424, 677] on button "Send Add Comment" at bounding box center [1435, 681] width 238 height 34
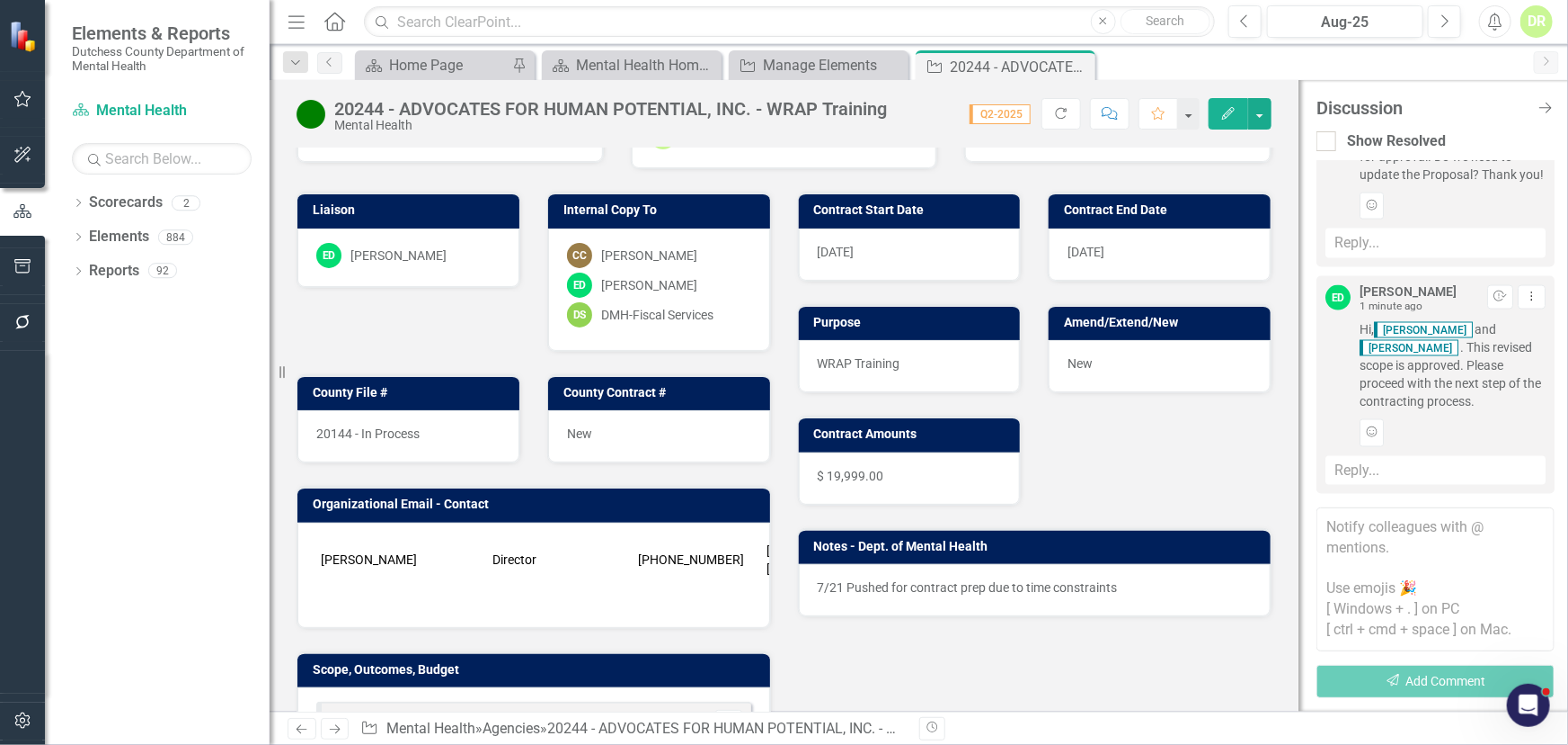
scroll to position [326, 0]
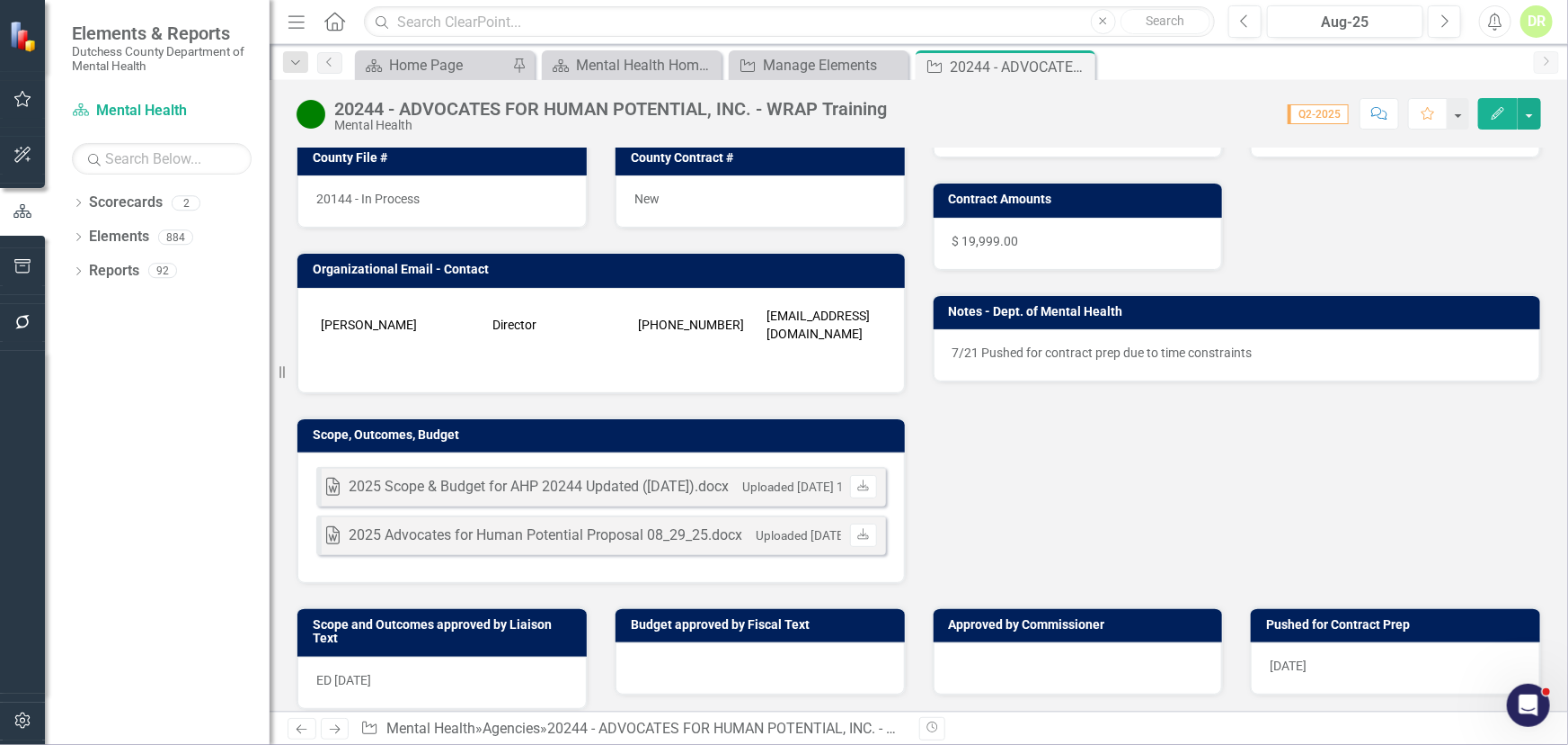
scroll to position [326, 0]
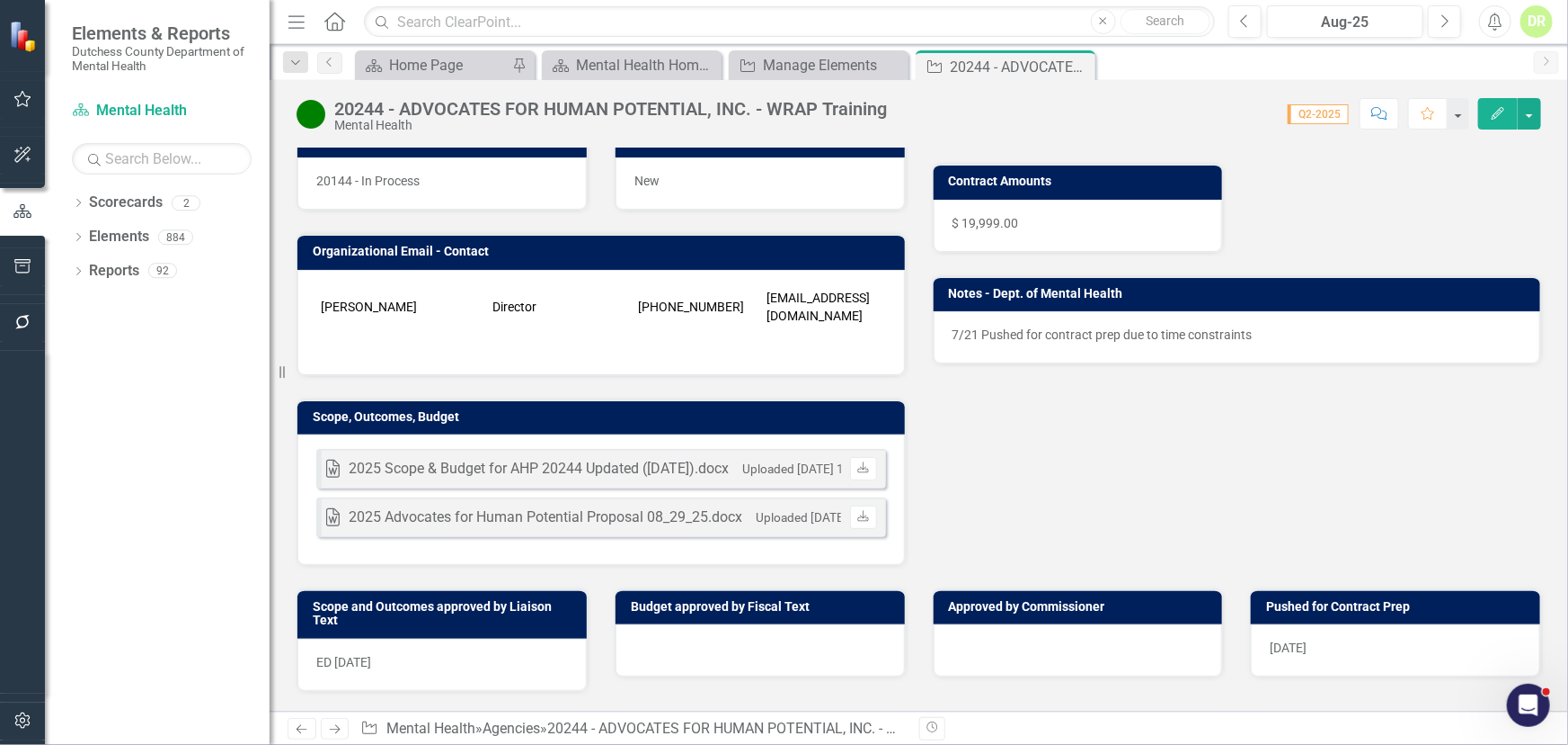
click at [1389, 110] on button "Comment" at bounding box center [1380, 114] width 40 height 32
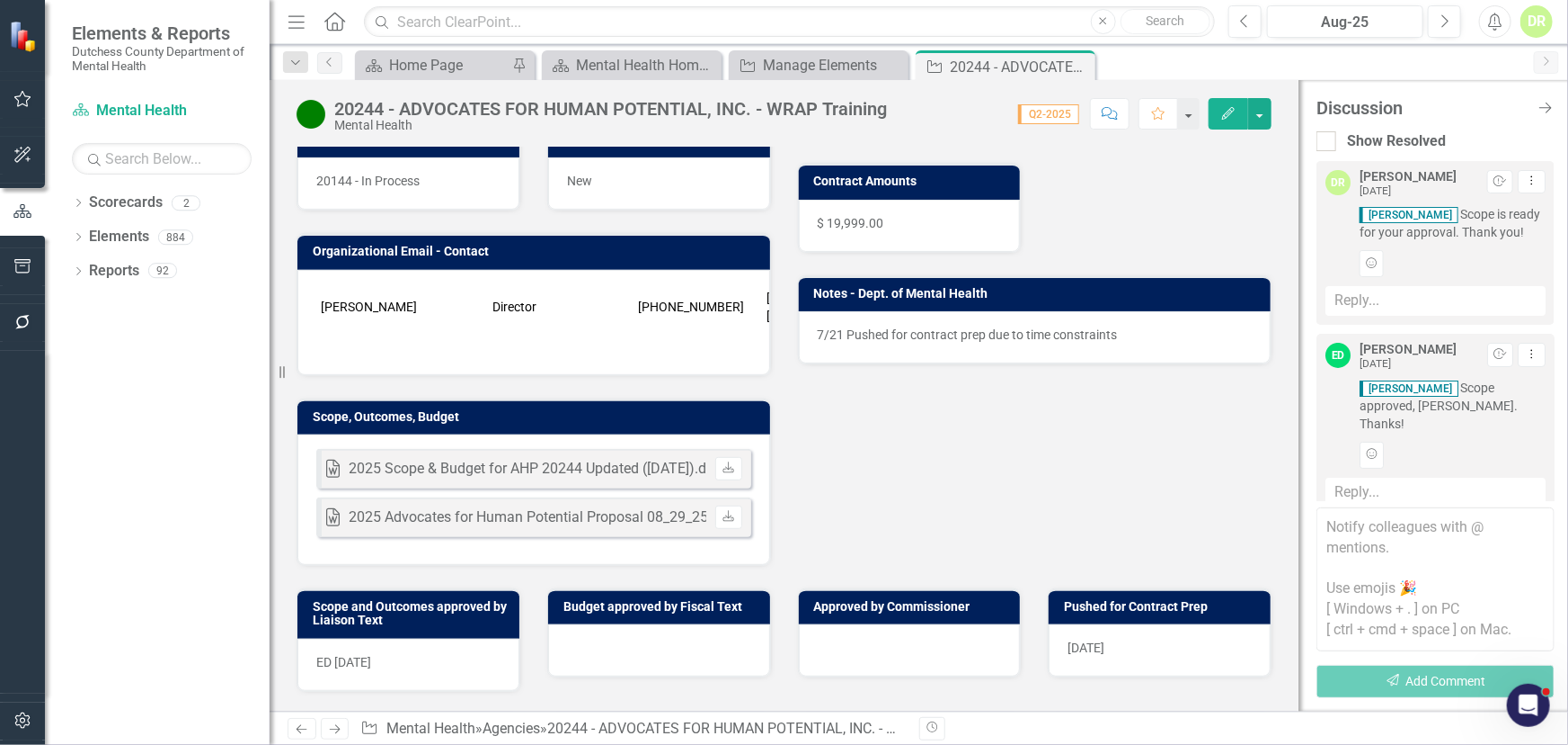
scroll to position [1340, 0]
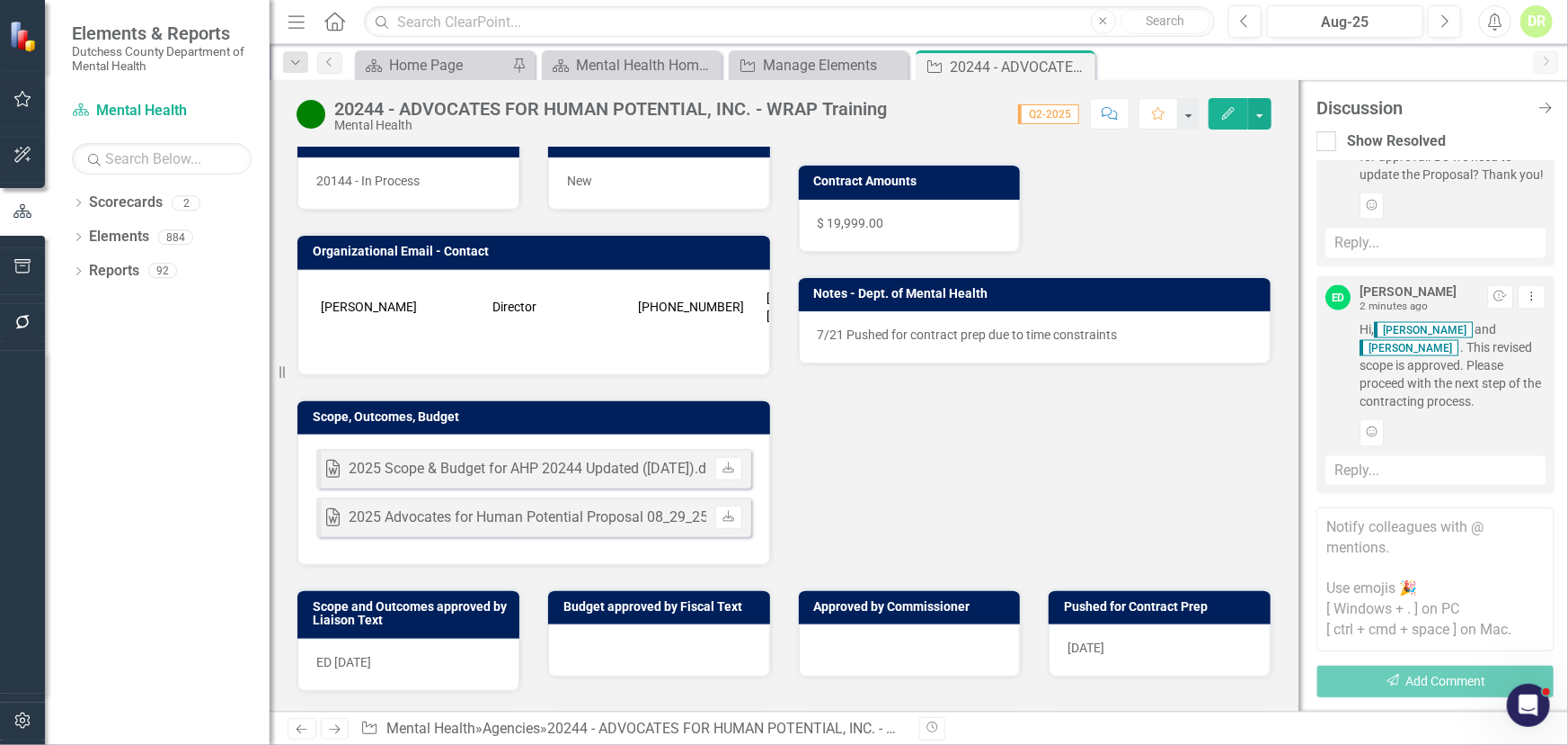
click at [1328, 526] on textarea at bounding box center [1435, 579] width 238 height 144
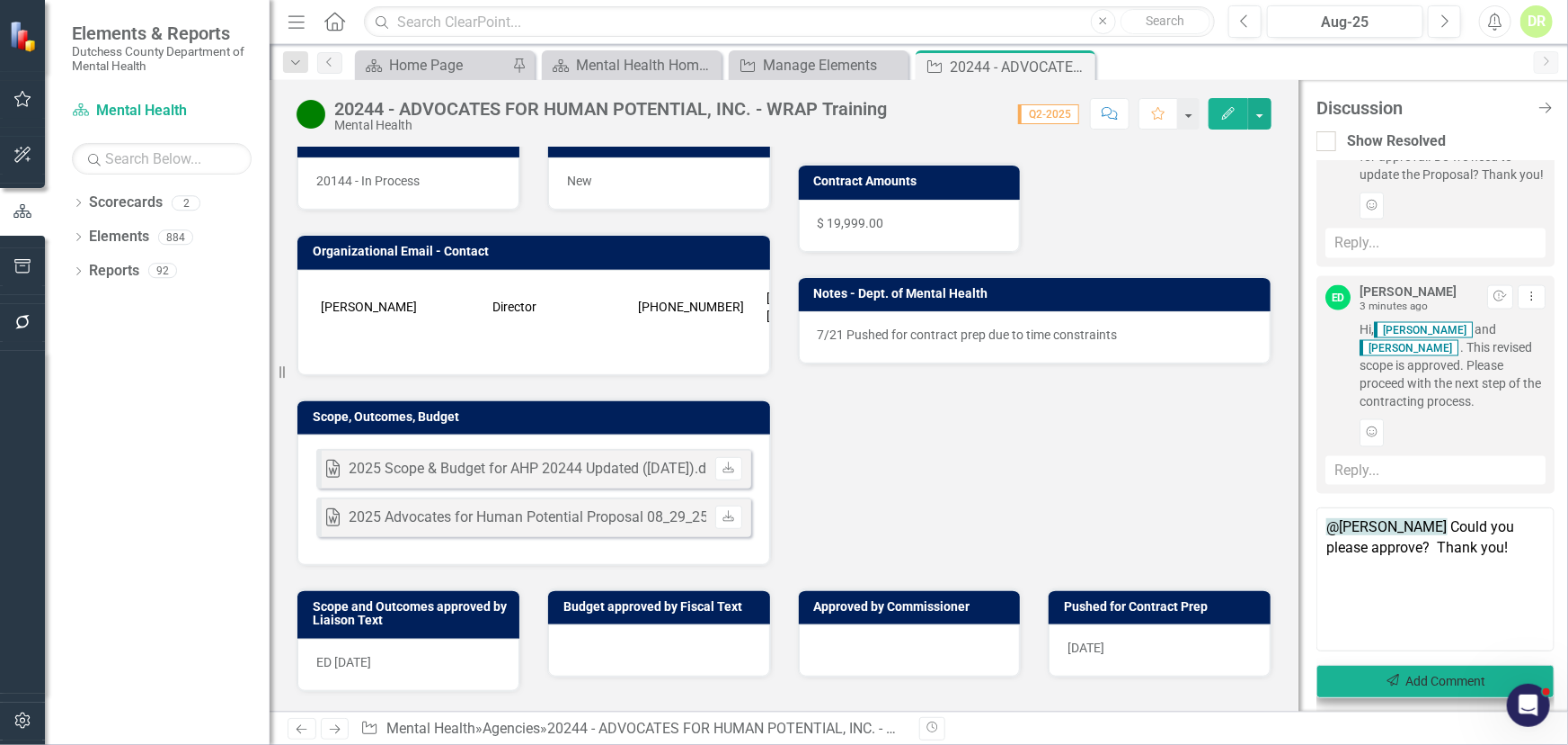
type textarea "@Sean Griffin Could you please approve? Thank you!"
click at [1434, 673] on button "Send Add Comment" at bounding box center [1435, 681] width 238 height 34
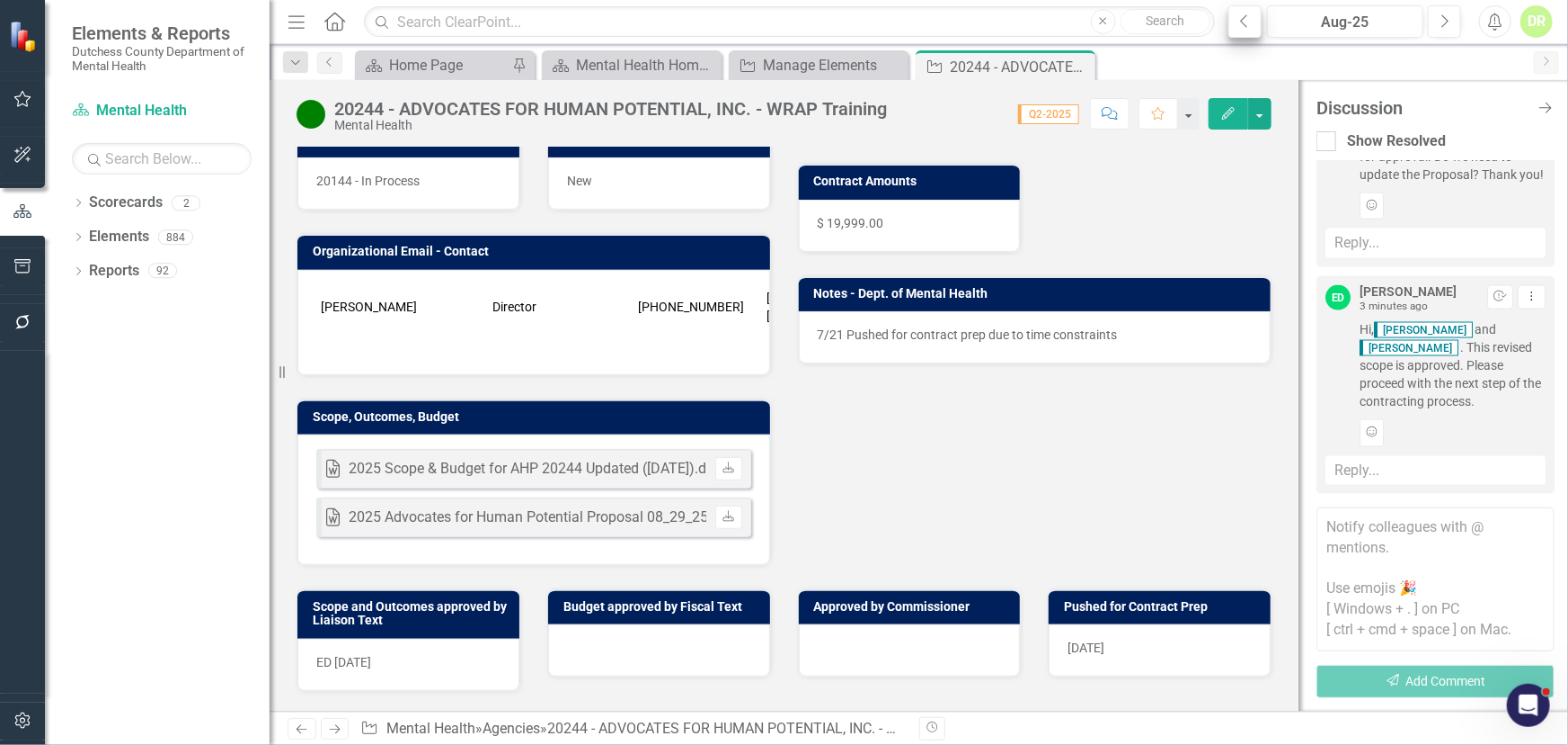
scroll to position [1512, 0]
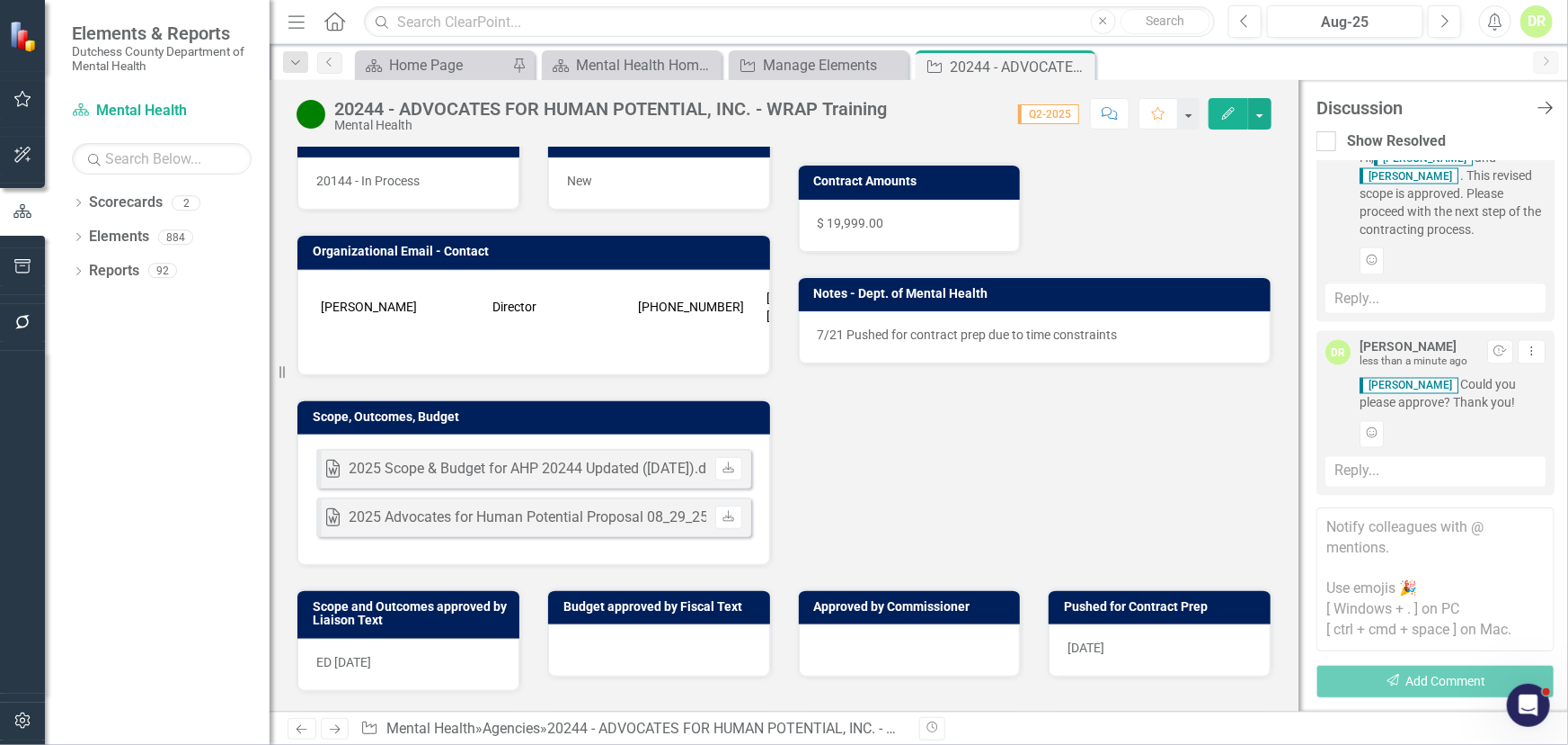
click at [1542, 104] on icon "Close Discussion Bar" at bounding box center [1545, 107] width 23 height 17
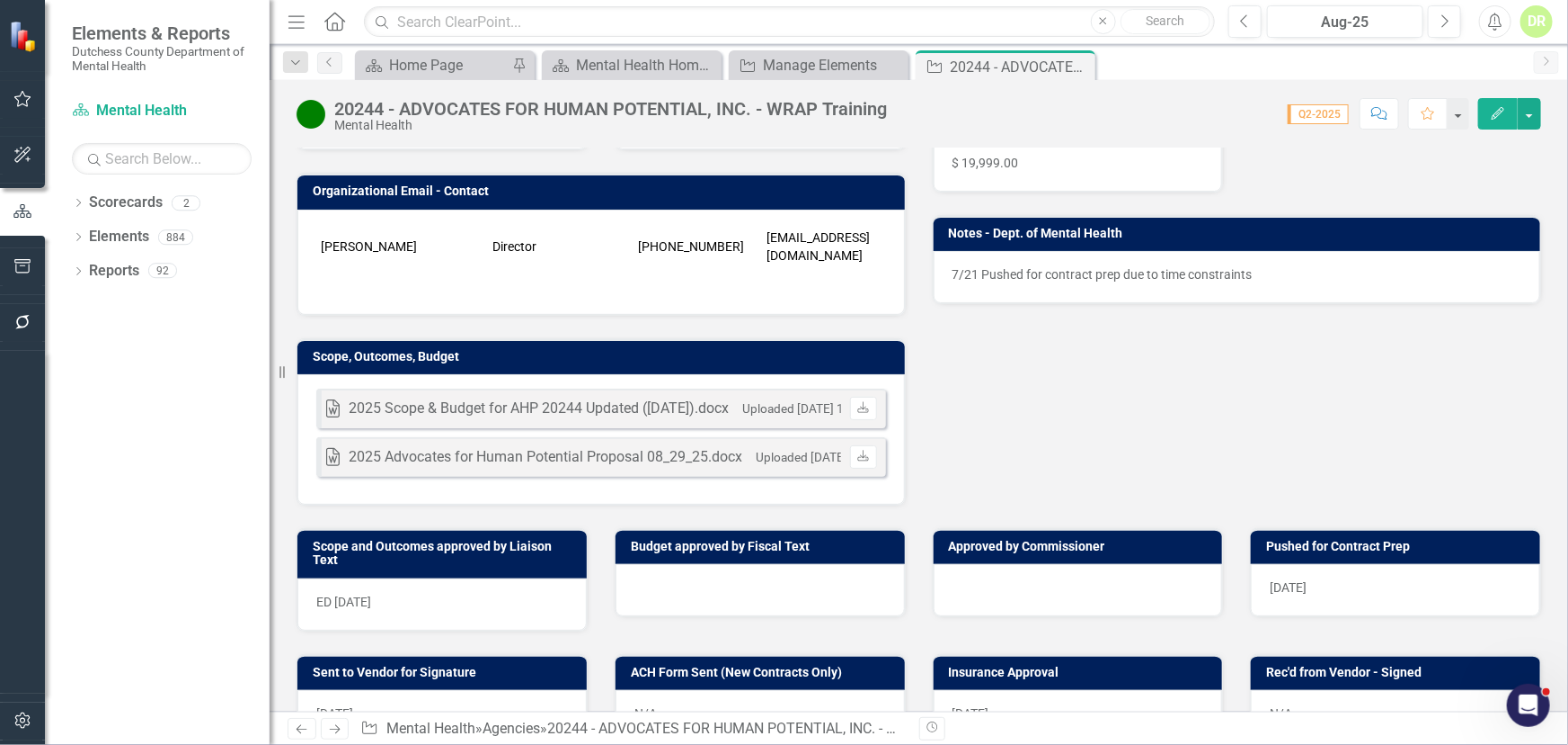
scroll to position [491, 0]
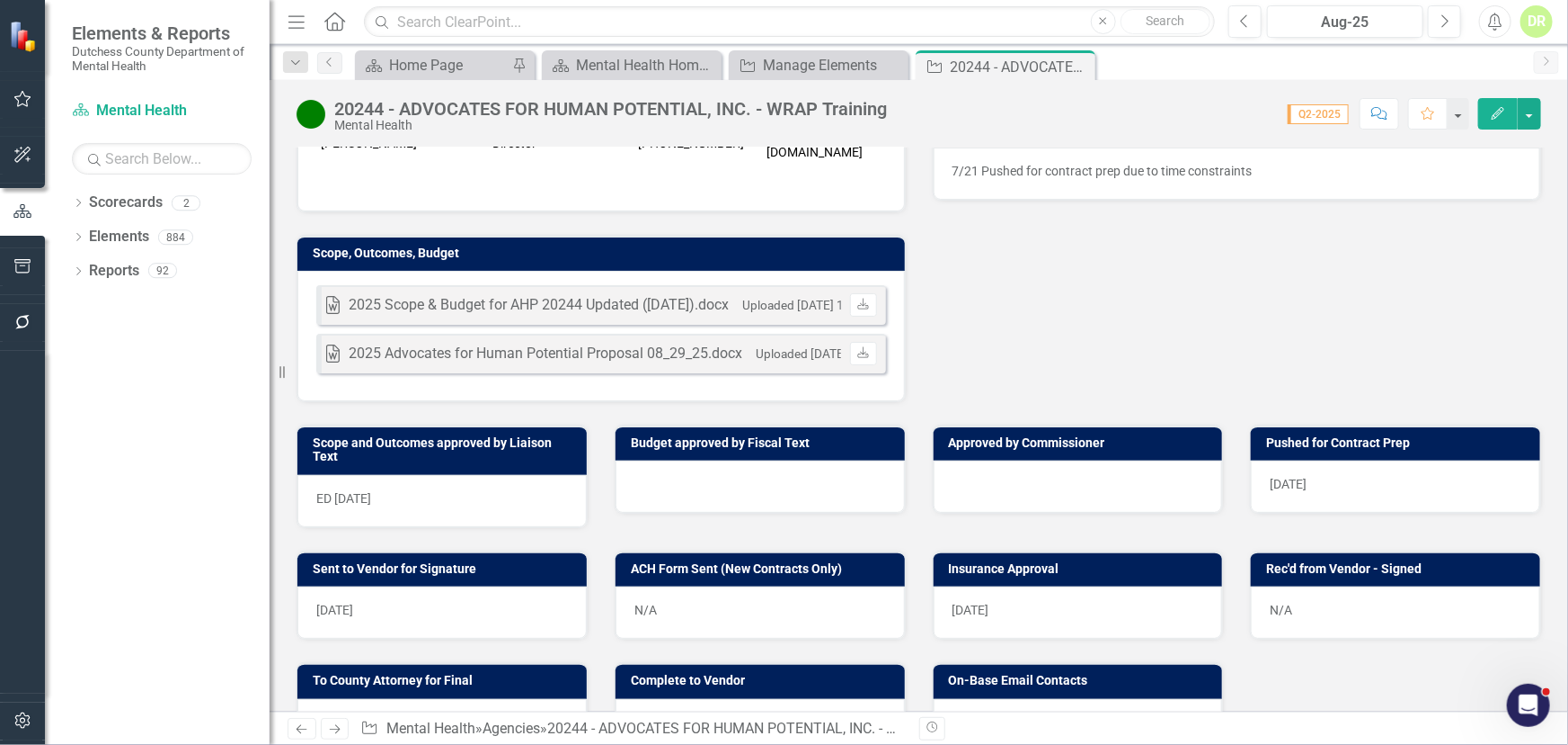
click at [951, 481] on div at bounding box center [1079, 486] width 290 height 52
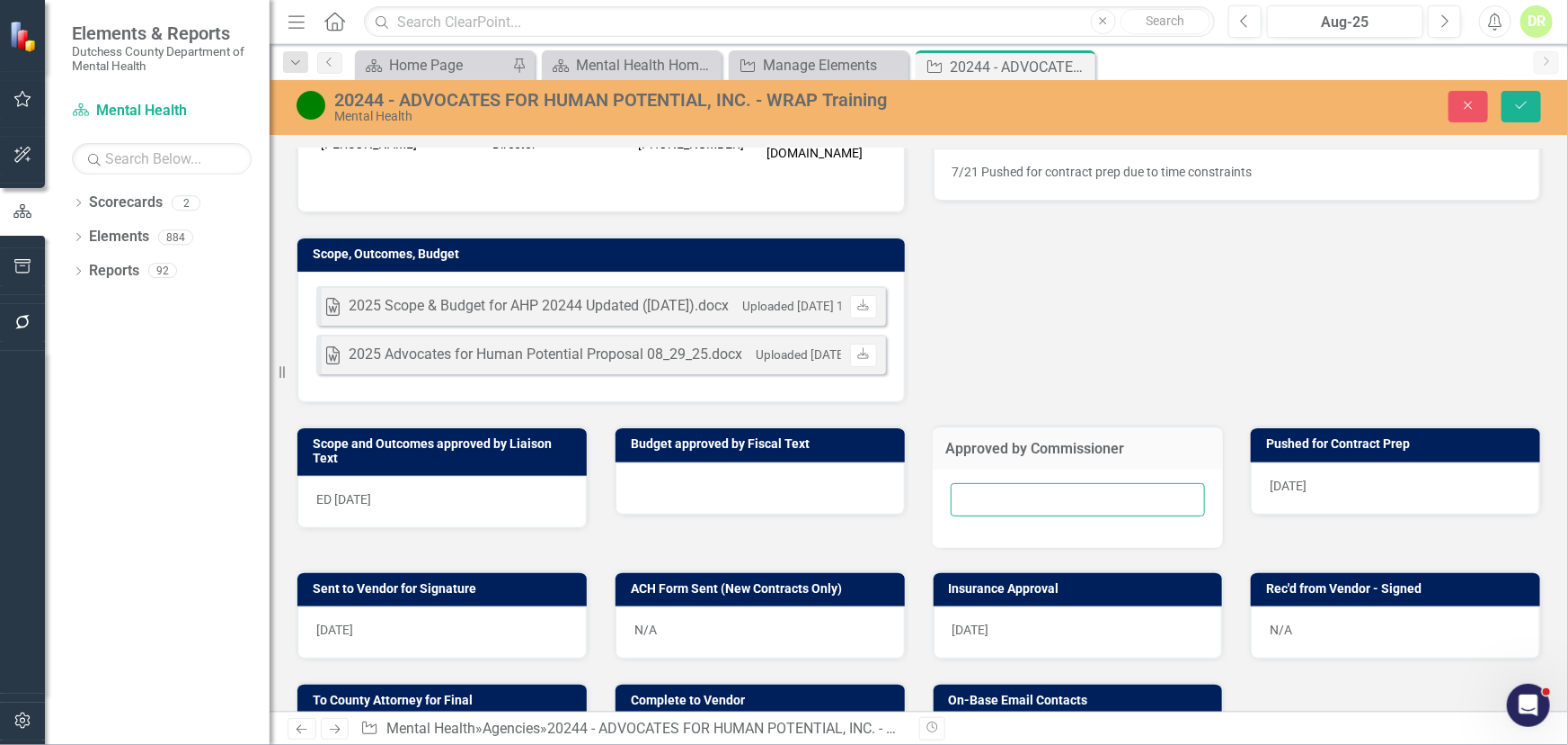
drag, startPoint x: 954, startPoint y: 493, endPoint x: 955, endPoint y: 479, distance: 14.0
click at [953, 485] on input "text" at bounding box center [1078, 500] width 255 height 34
type input "N/A"
click at [1520, 97] on button "Save" at bounding box center [1522, 106] width 40 height 32
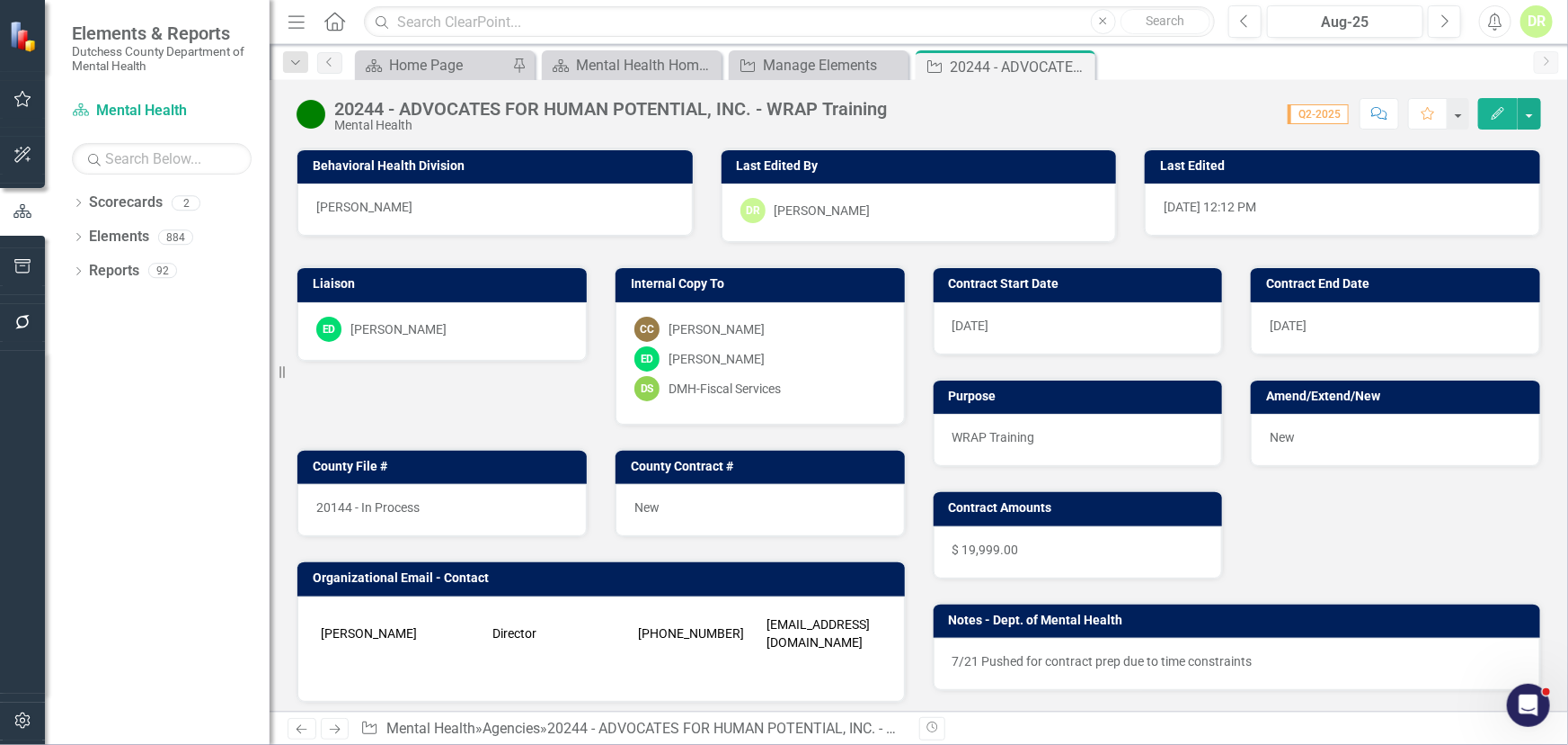
click at [999, 331] on div "[DATE]" at bounding box center [1079, 328] width 290 height 52
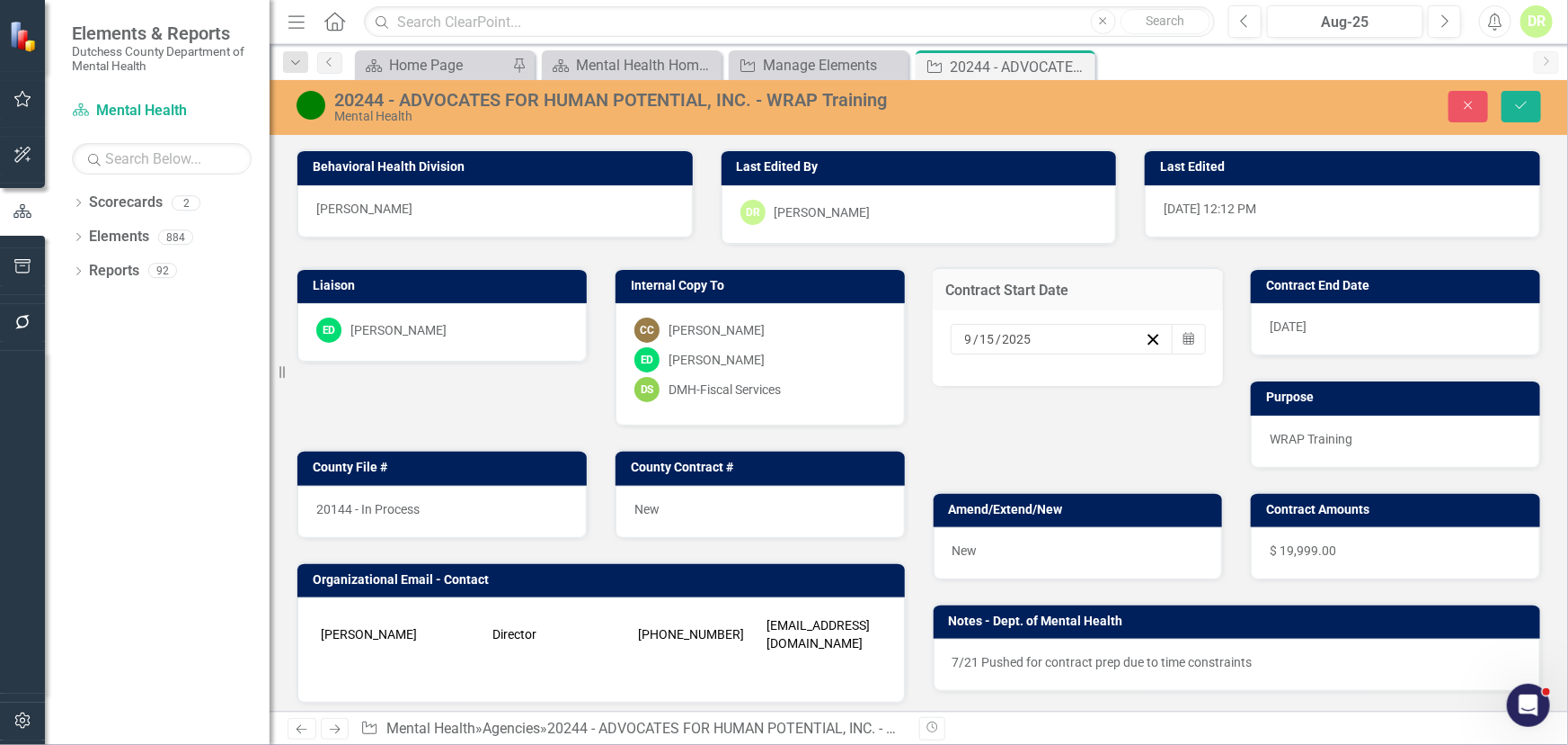
drag, startPoint x: 1033, startPoint y: 339, endPoint x: 949, endPoint y: 323, distance: 85.5
click at [951, 323] on div "9 / 15 / 2025" at bounding box center [1062, 339] width 224 height 31
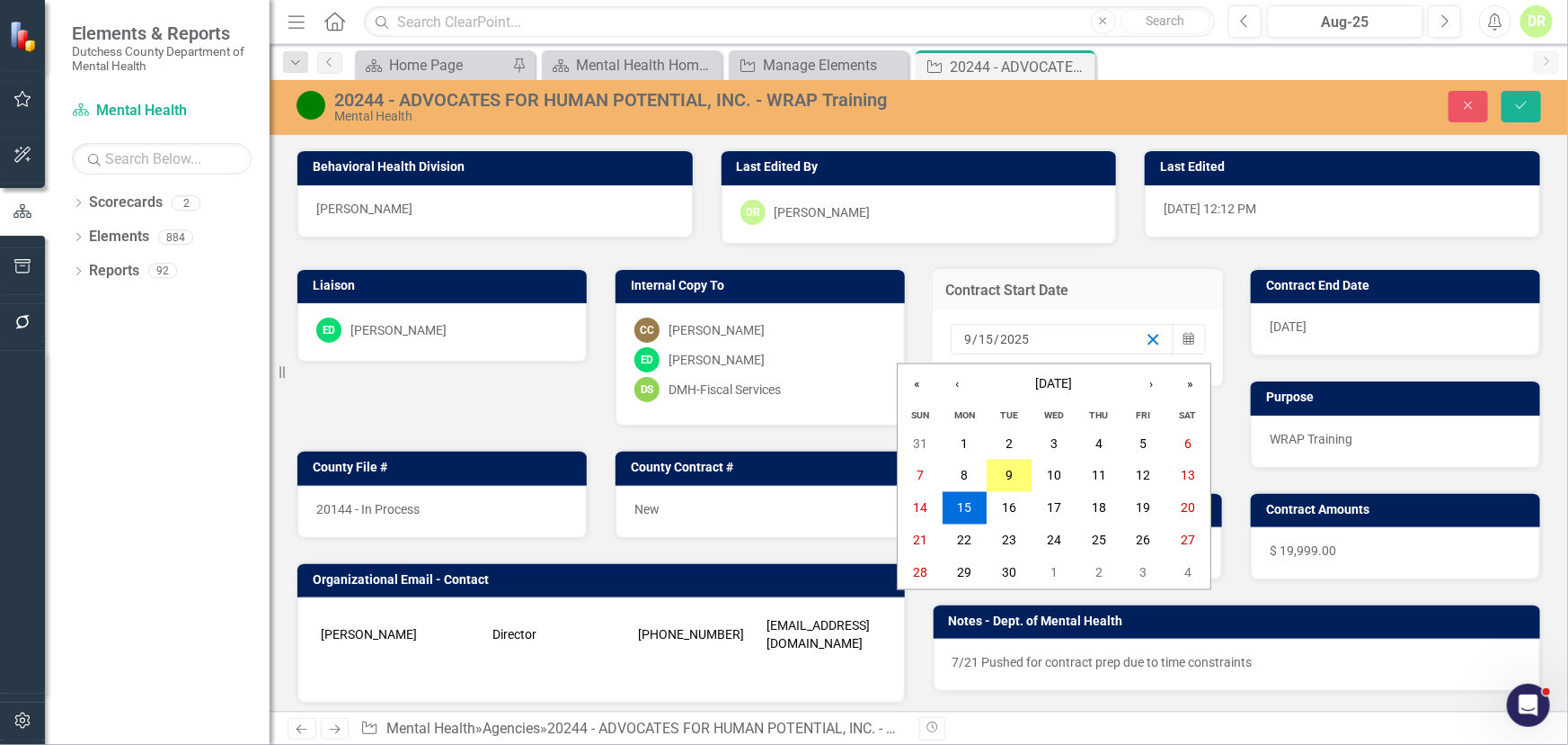
click at [1145, 335] on icon "button" at bounding box center [1153, 339] width 17 height 17
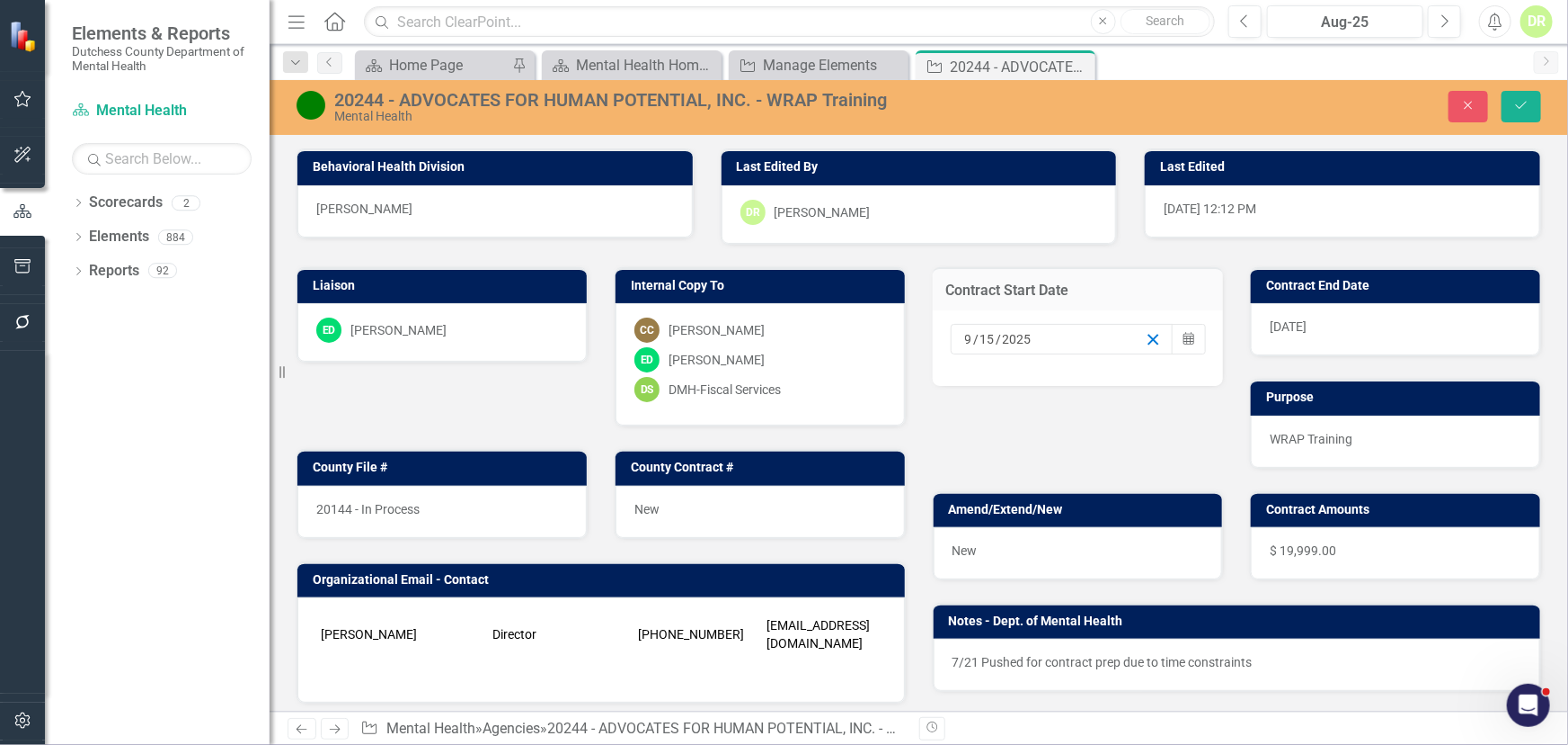
click at [1145, 342] on icon "button" at bounding box center [1153, 339] width 17 height 17
click at [964, 336] on input at bounding box center [977, 339] width 26 height 18
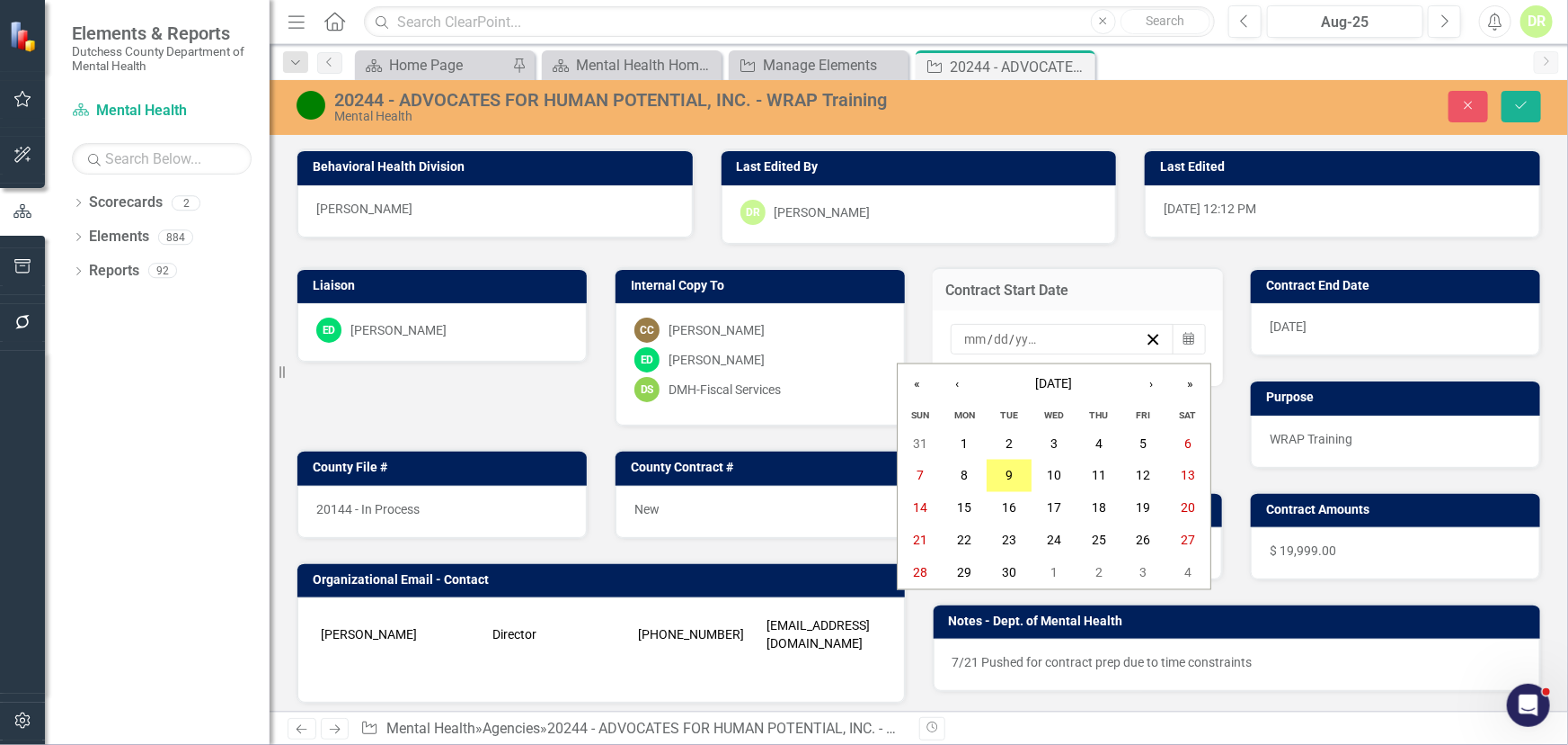
click at [971, 333] on input "number" at bounding box center [976, 339] width 25 height 18
type input "8"
type input "1"
type input "2025"
drag, startPoint x: 1519, startPoint y: 98, endPoint x: 1492, endPoint y: 147, distance: 55.9
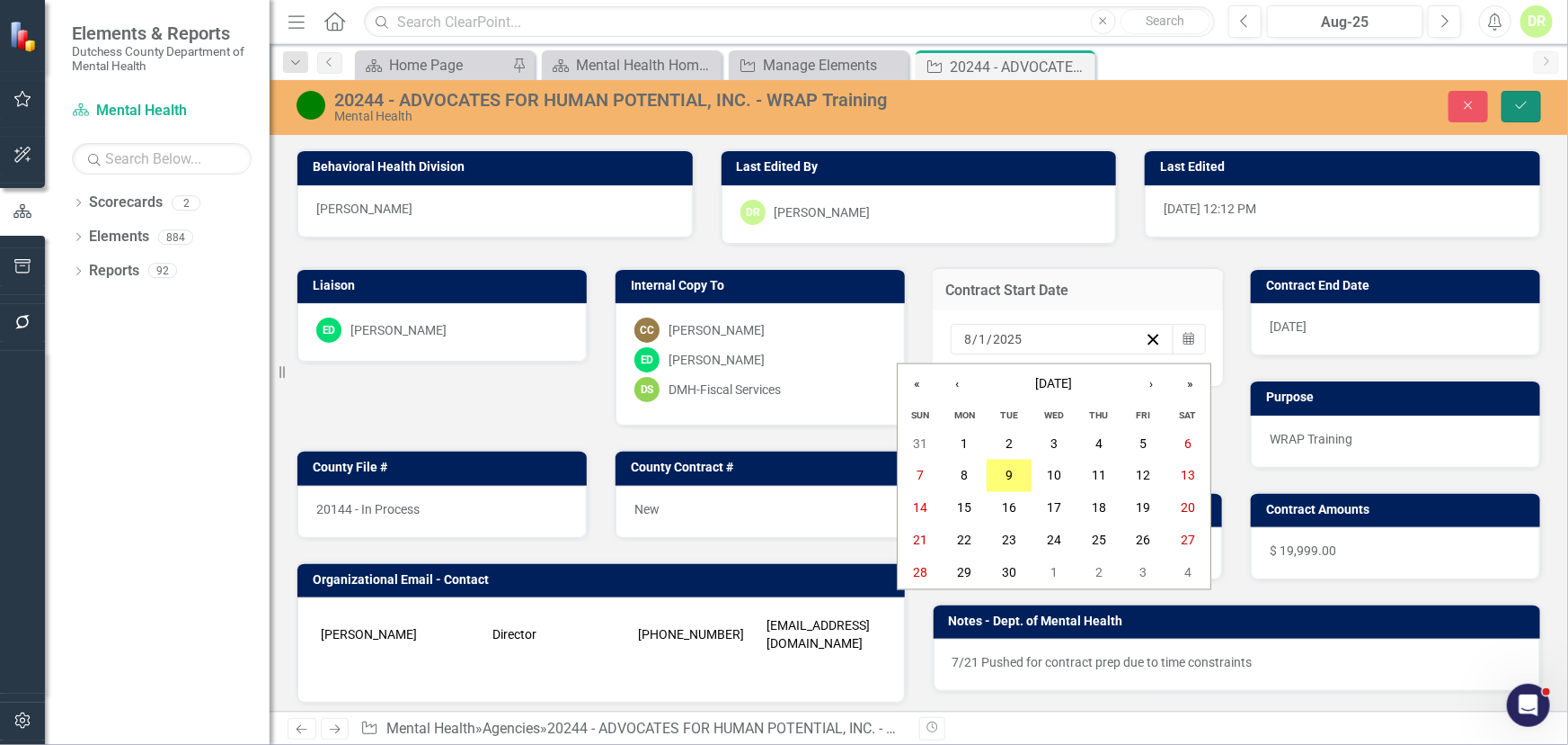
click at [1519, 99] on icon "Save" at bounding box center [1522, 105] width 16 height 13
